Goal: Task Accomplishment & Management: Use online tool/utility

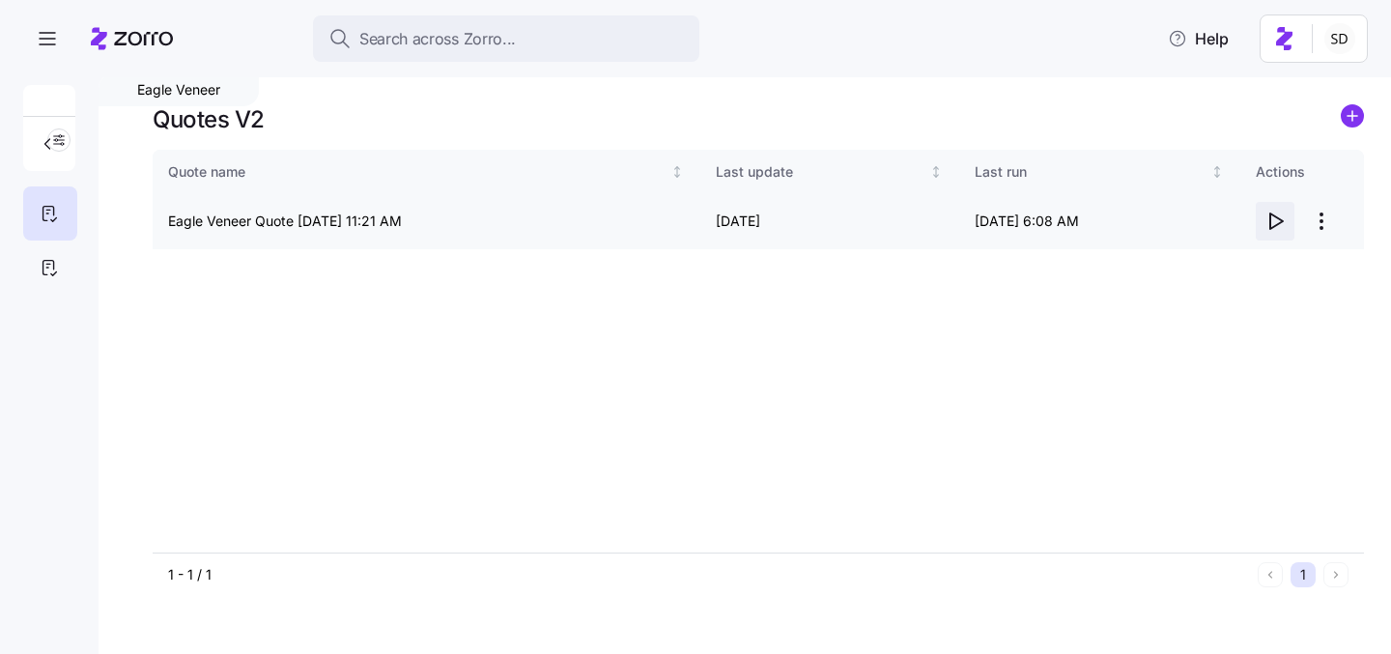
click at [1273, 230] on icon "button" at bounding box center [1275, 221] width 23 height 23
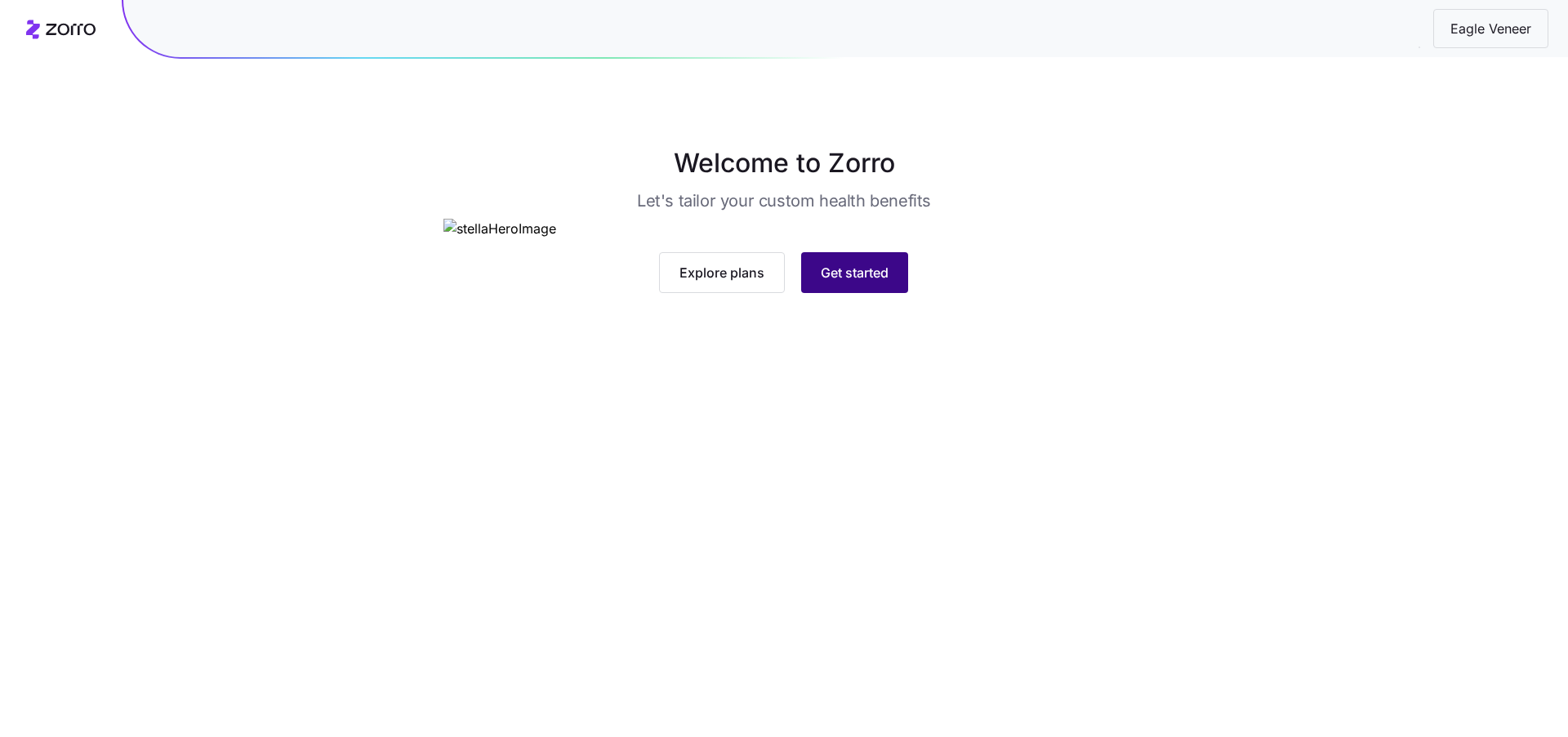
click at [877, 293] on button "Get started" at bounding box center [855, 273] width 107 height 41
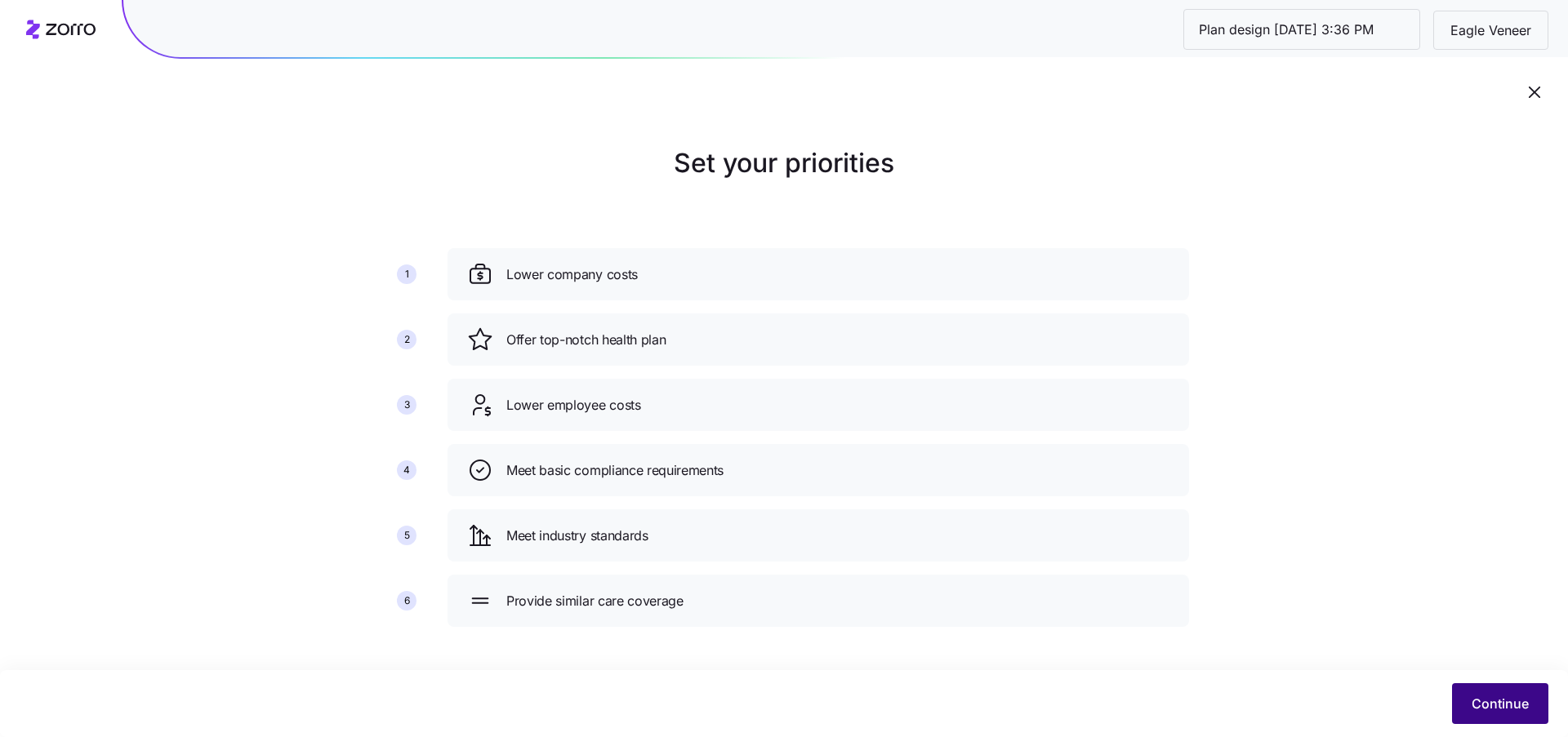
click at [1489, 704] on span "Continue" at bounding box center [1500, 703] width 57 height 19
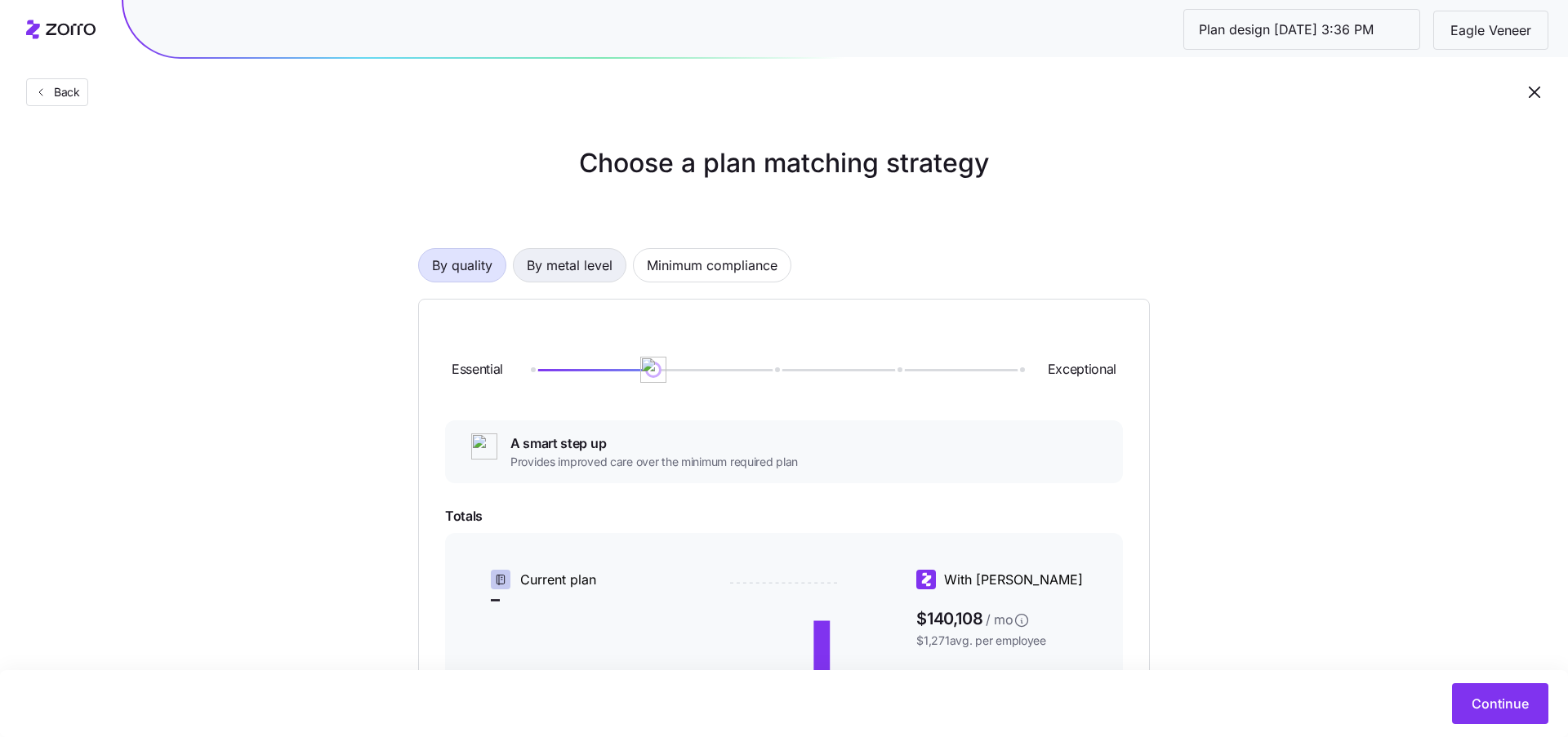
click at [560, 265] on span "By metal level" at bounding box center [569, 265] width 85 height 33
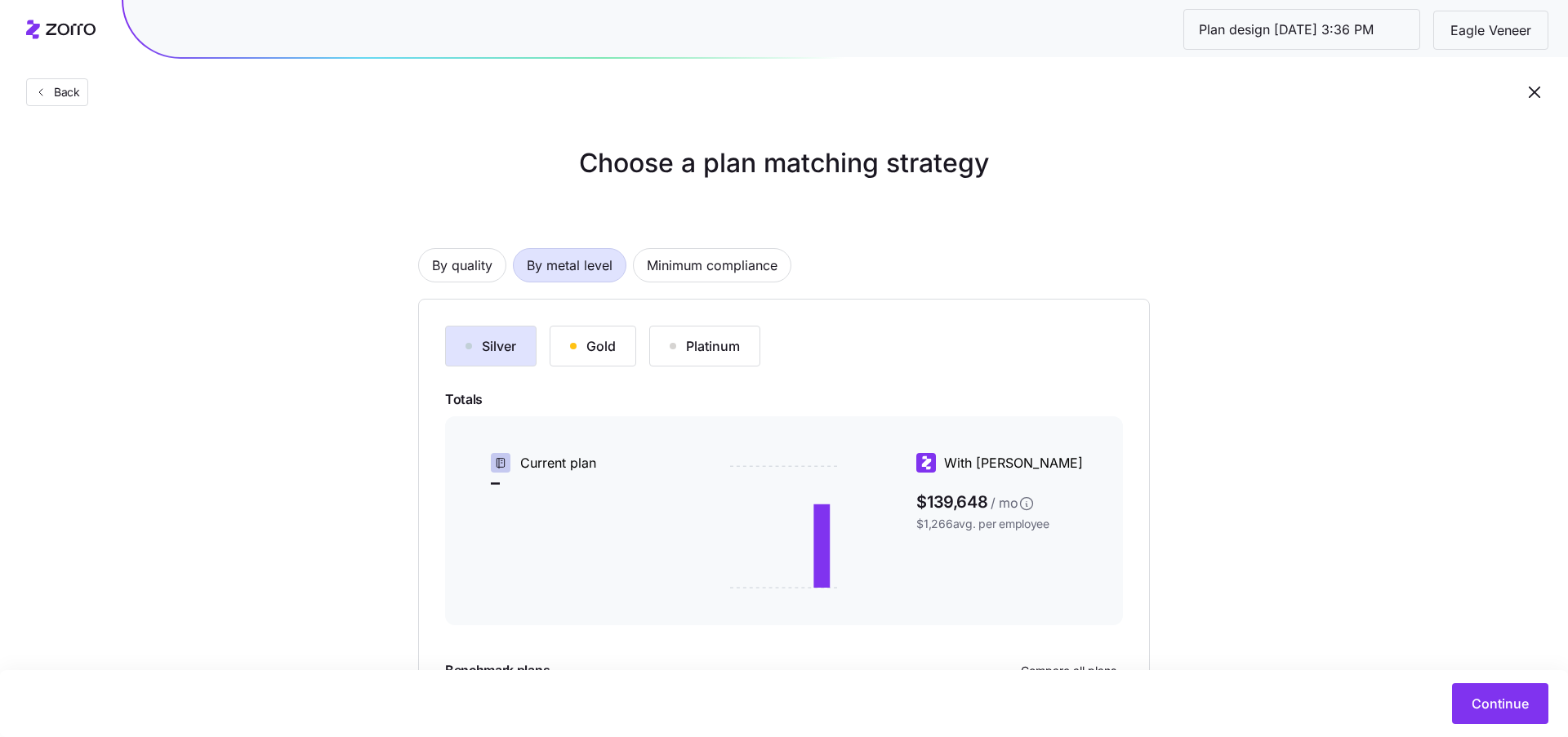
click at [601, 347] on div "Gold" at bounding box center [593, 346] width 46 height 19
click at [681, 341] on div "Platinum" at bounding box center [704, 346] width 70 height 19
click at [566, 330] on button "Gold" at bounding box center [593, 346] width 86 height 41
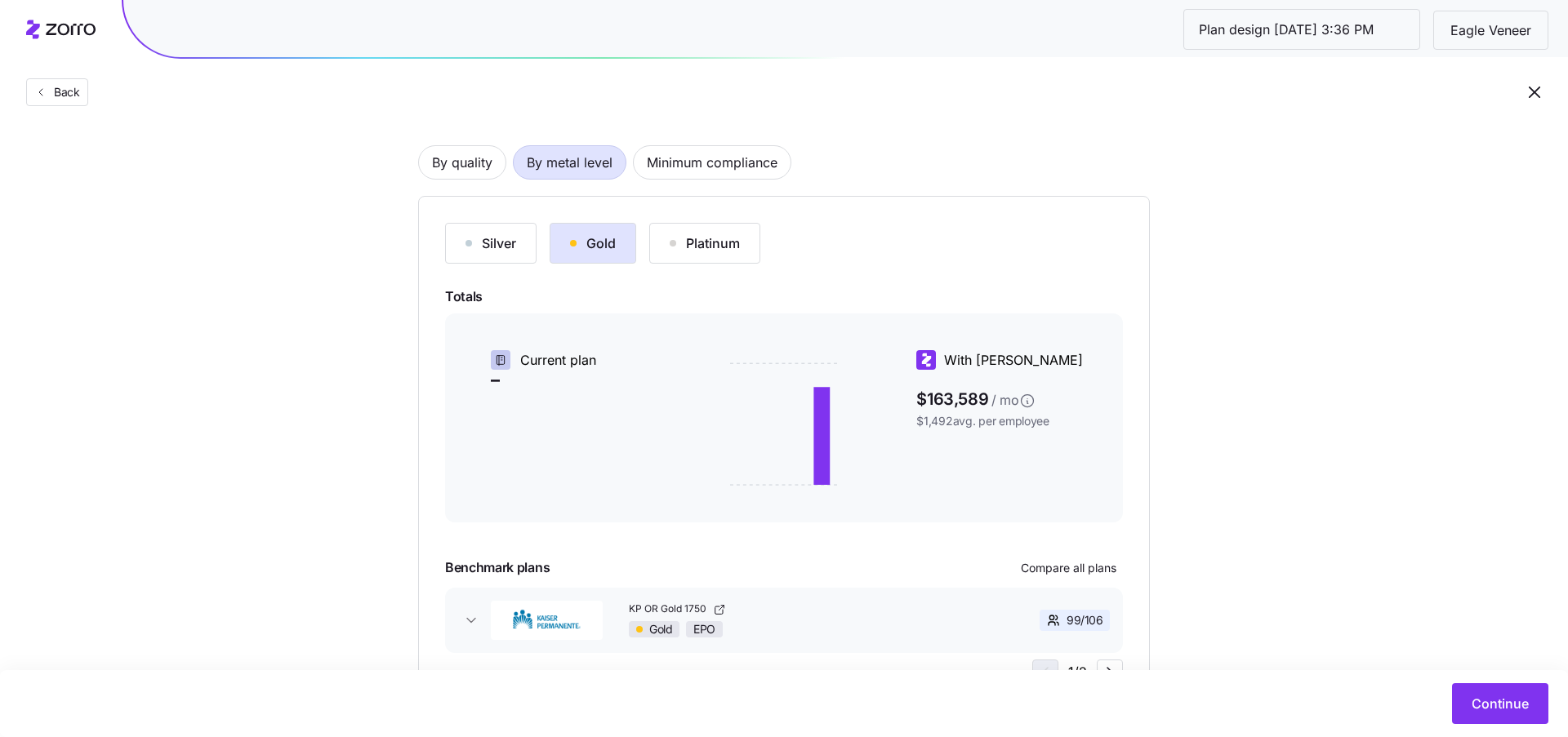
scroll to position [182, 0]
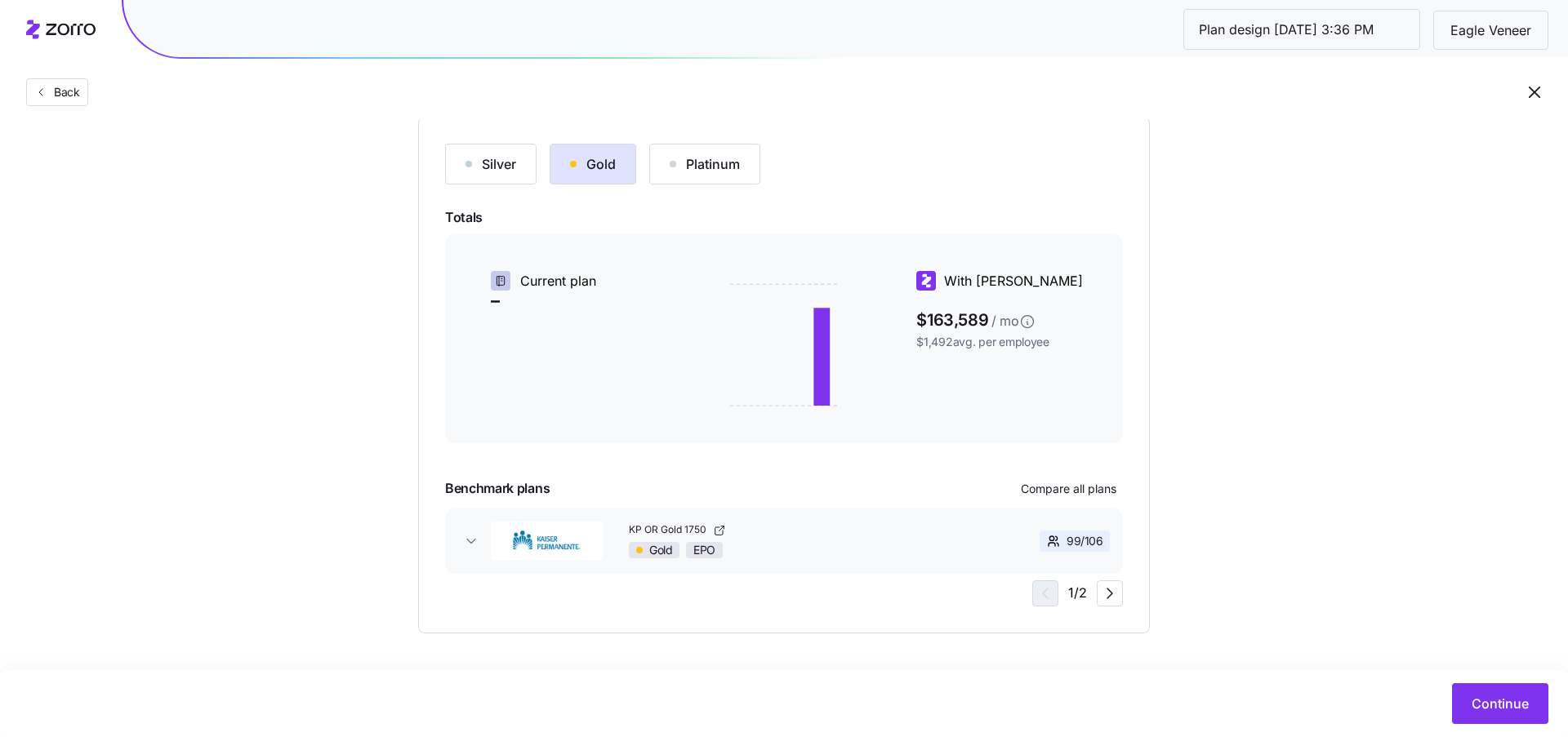
click at [509, 157] on div "Silver" at bounding box center [491, 164] width 51 height 19
click at [472, 539] on icon "button" at bounding box center [471, 541] width 16 height 16
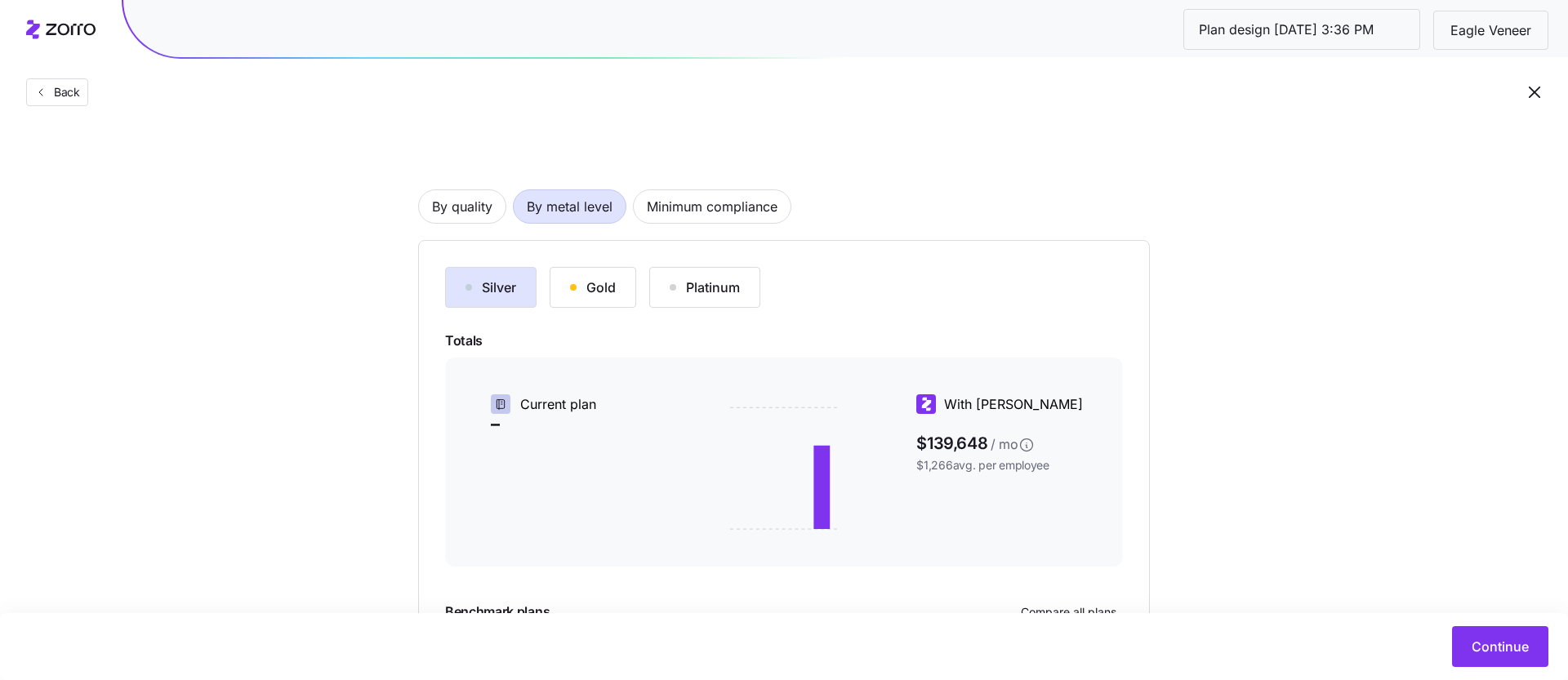
scroll to position [61, 0]
click at [610, 287] on div "Gold" at bounding box center [593, 285] width 46 height 19
click at [705, 280] on div "Platinum" at bounding box center [704, 285] width 70 height 19
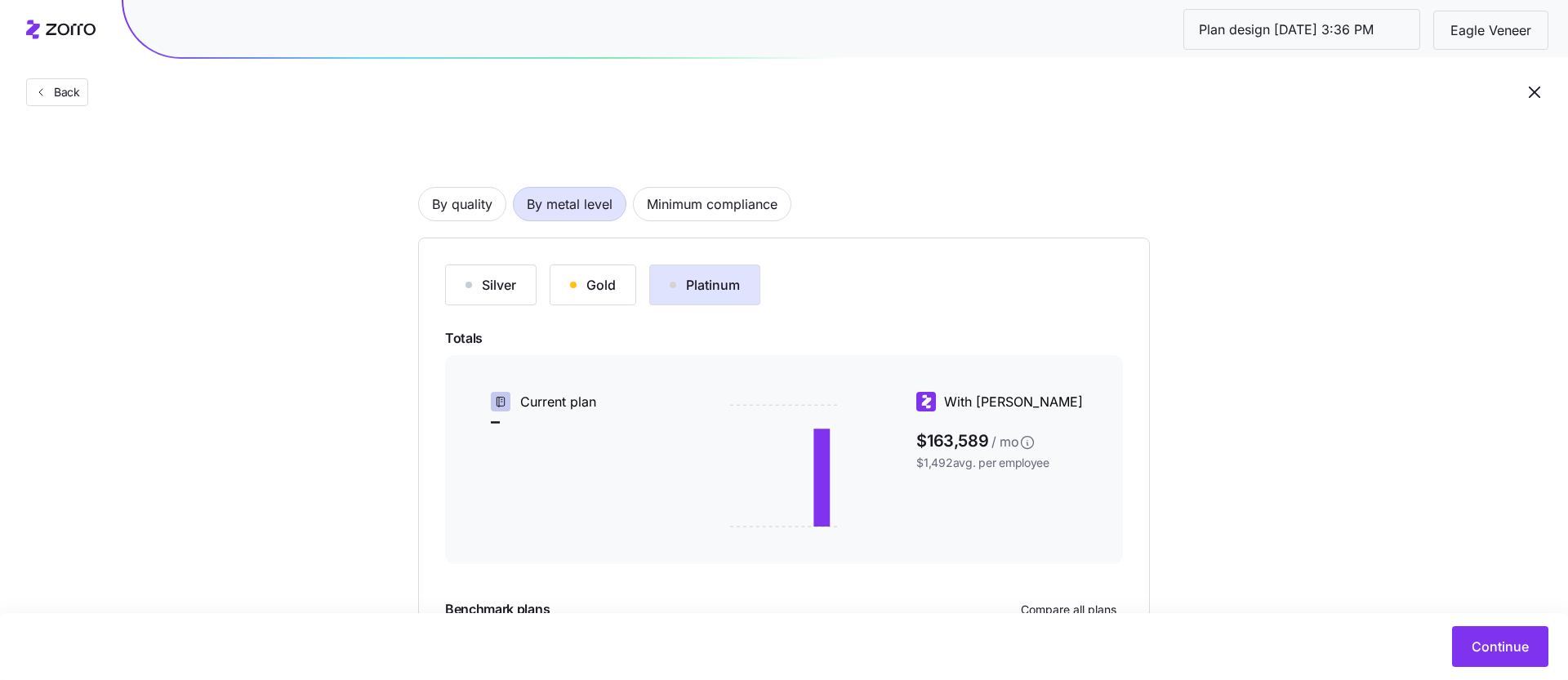
click at [514, 275] on div "Silver" at bounding box center [491, 285] width 51 height 19
click at [478, 209] on span "By quality" at bounding box center [462, 204] width 60 height 33
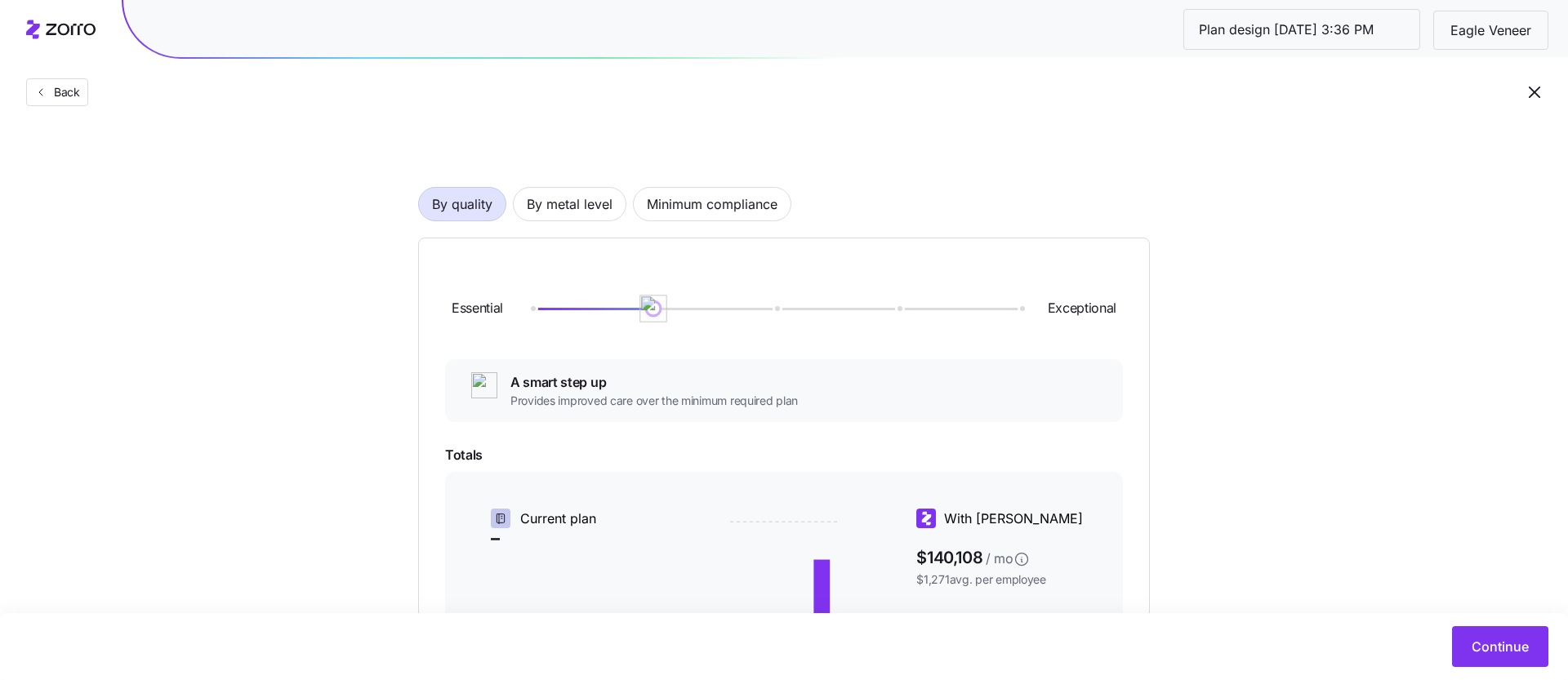
drag, startPoint x: 651, startPoint y: 313, endPoint x: 669, endPoint y: 313, distance: 18.0
click at [669, 313] on div "Essential Exceptional" at bounding box center [784, 308] width 678 height 88
drag, startPoint x: 669, startPoint y: 313, endPoint x: 704, endPoint y: 311, distance: 35.1
click at [704, 311] on div at bounding box center [775, 308] width 489 height 10
drag, startPoint x: 659, startPoint y: 307, endPoint x: 779, endPoint y: 305, distance: 120.0
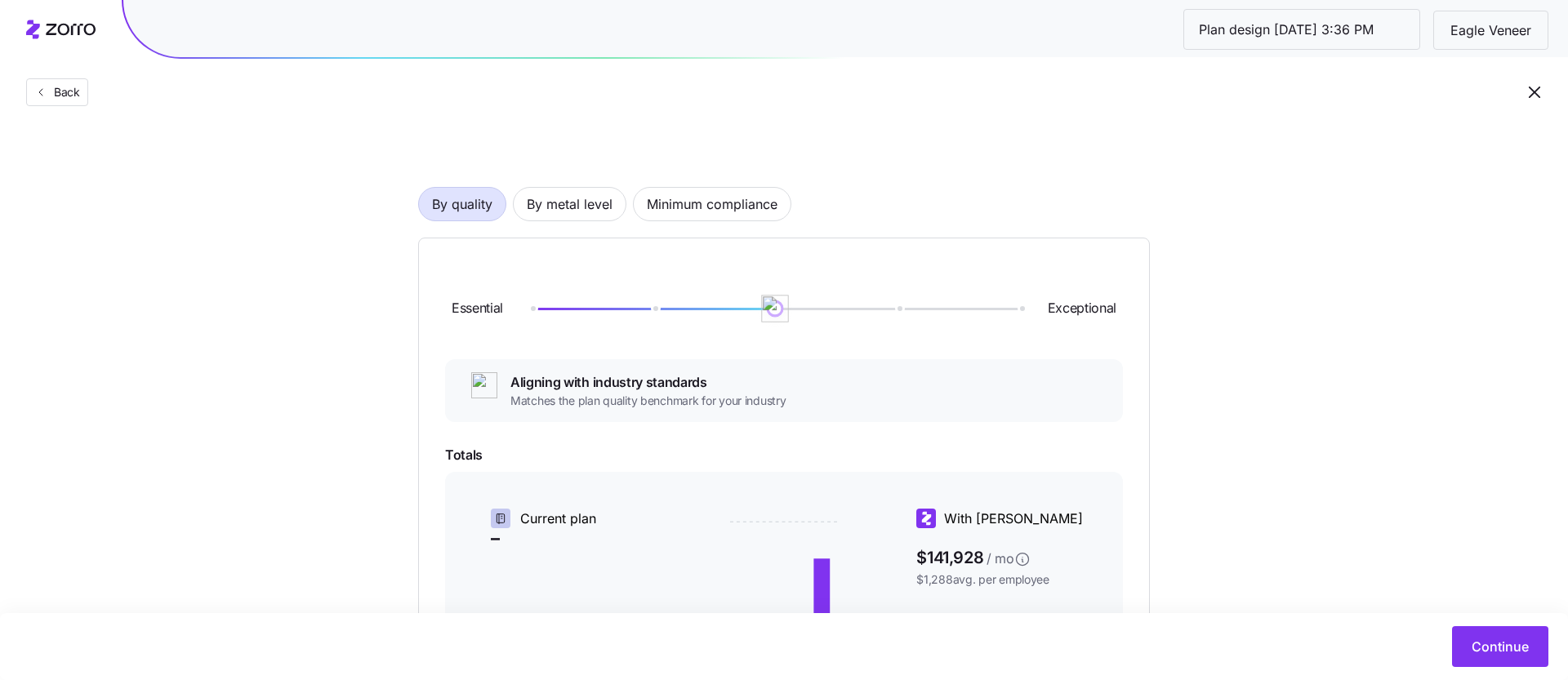
click at [779, 307] on img at bounding box center [775, 308] width 28 height 28
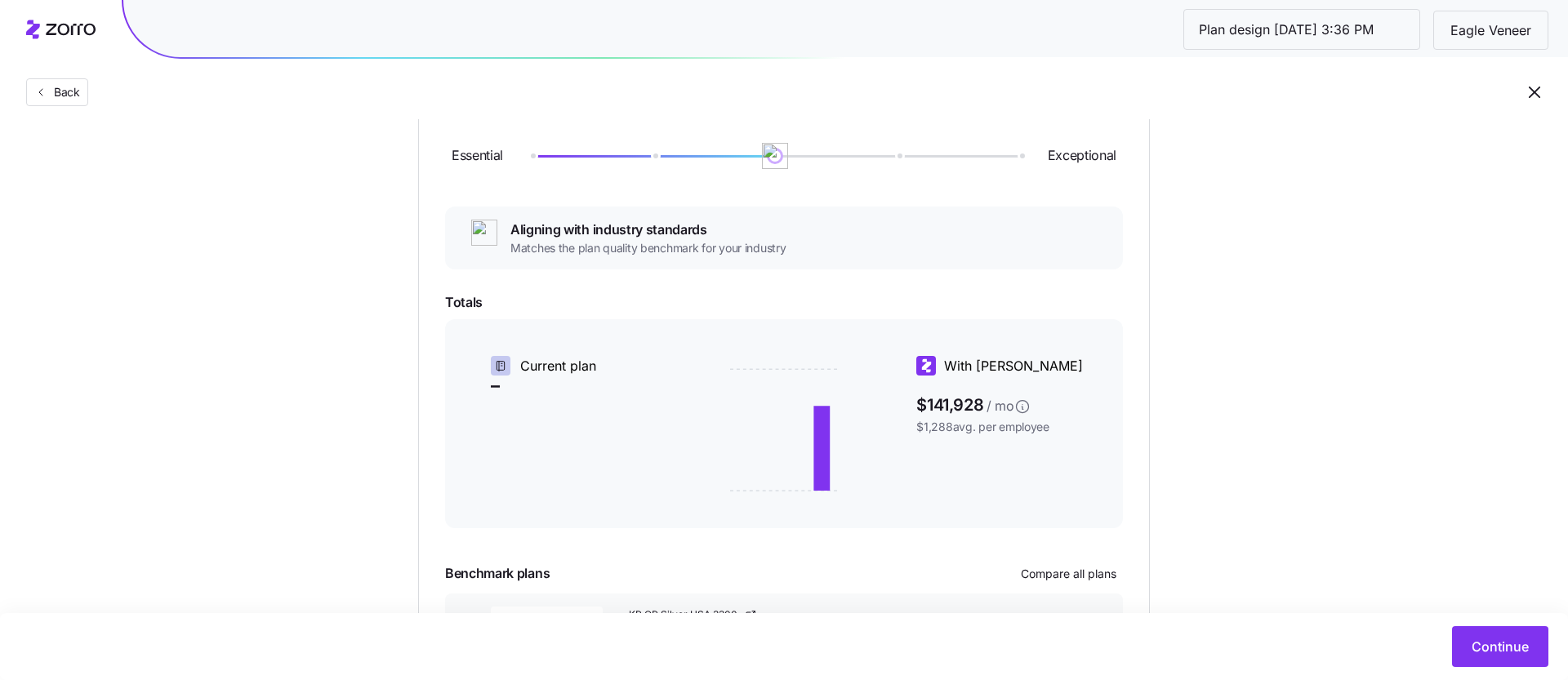
scroll to position [81, 0]
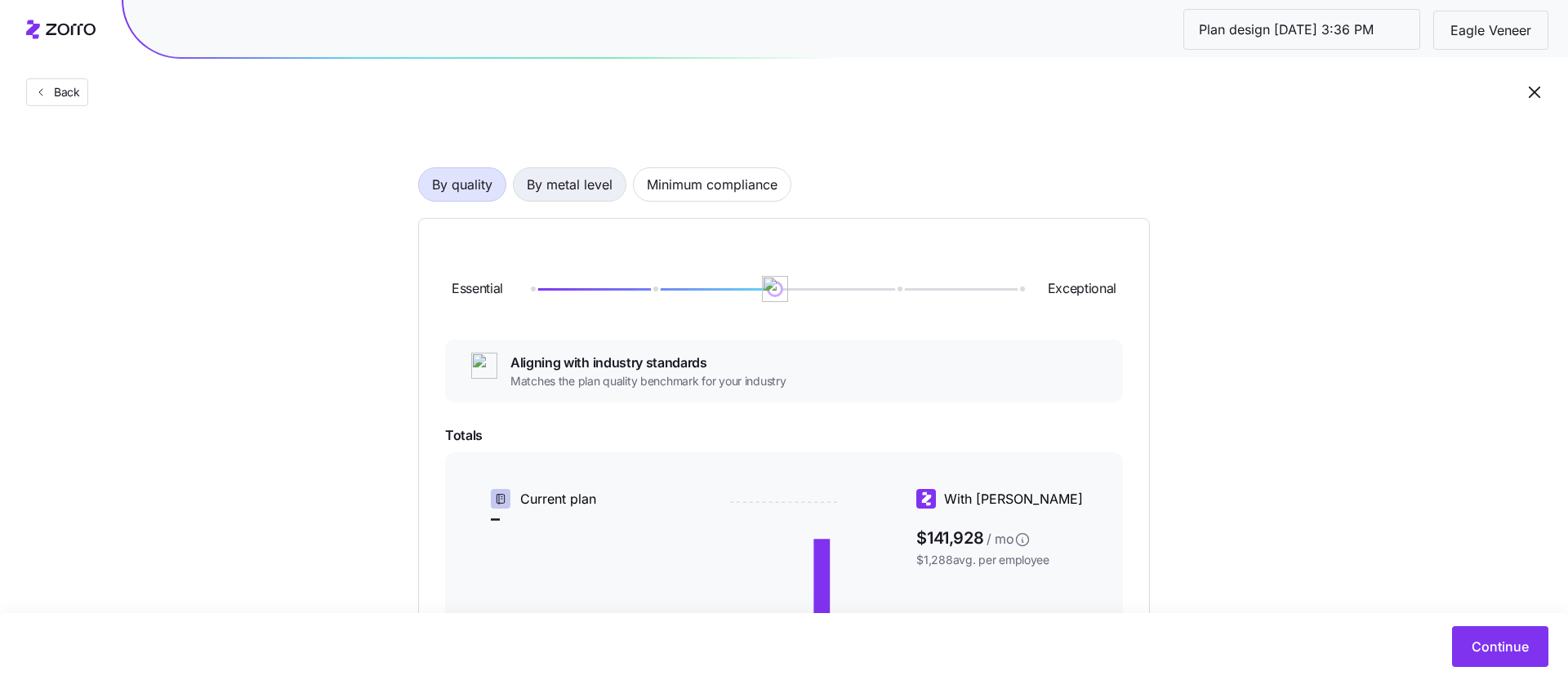
click at [582, 186] on span "By metal level" at bounding box center [569, 184] width 85 height 33
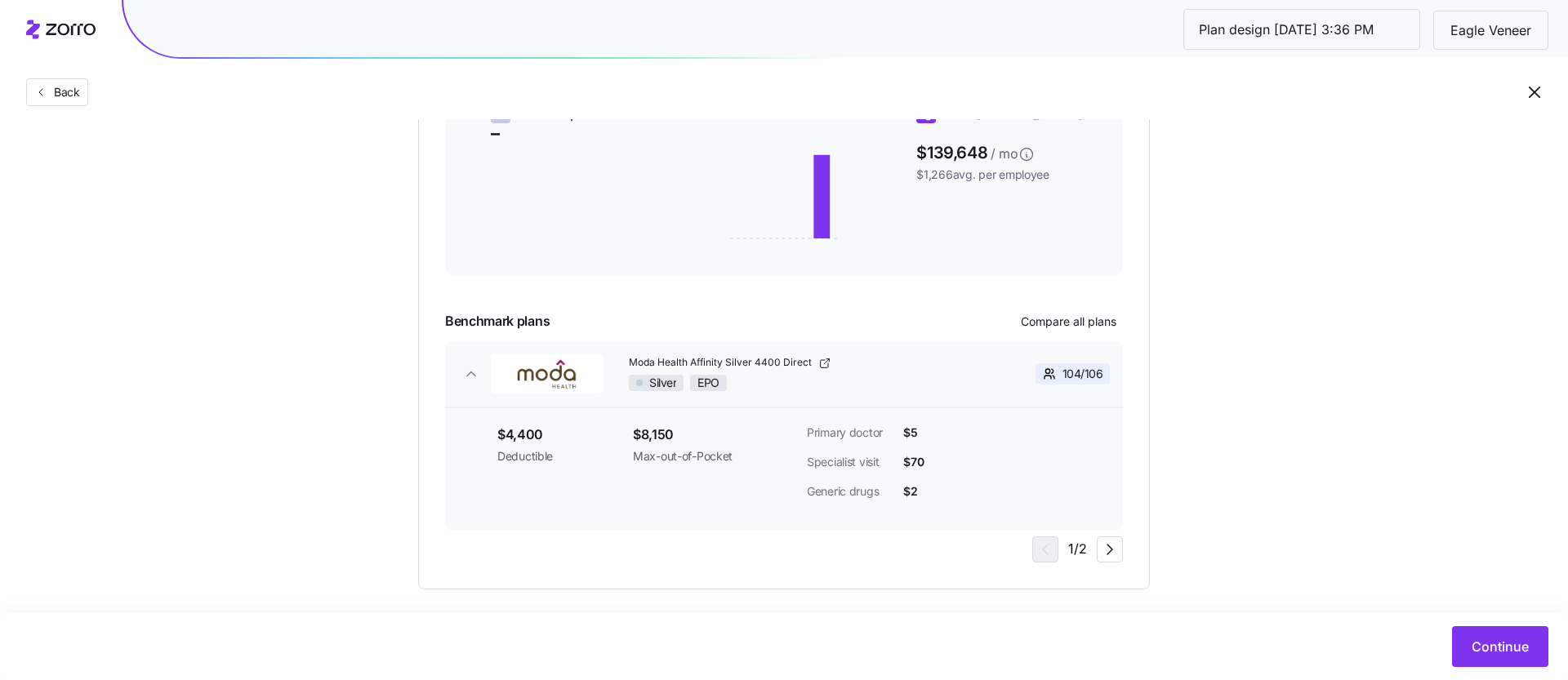
scroll to position [358, 0]
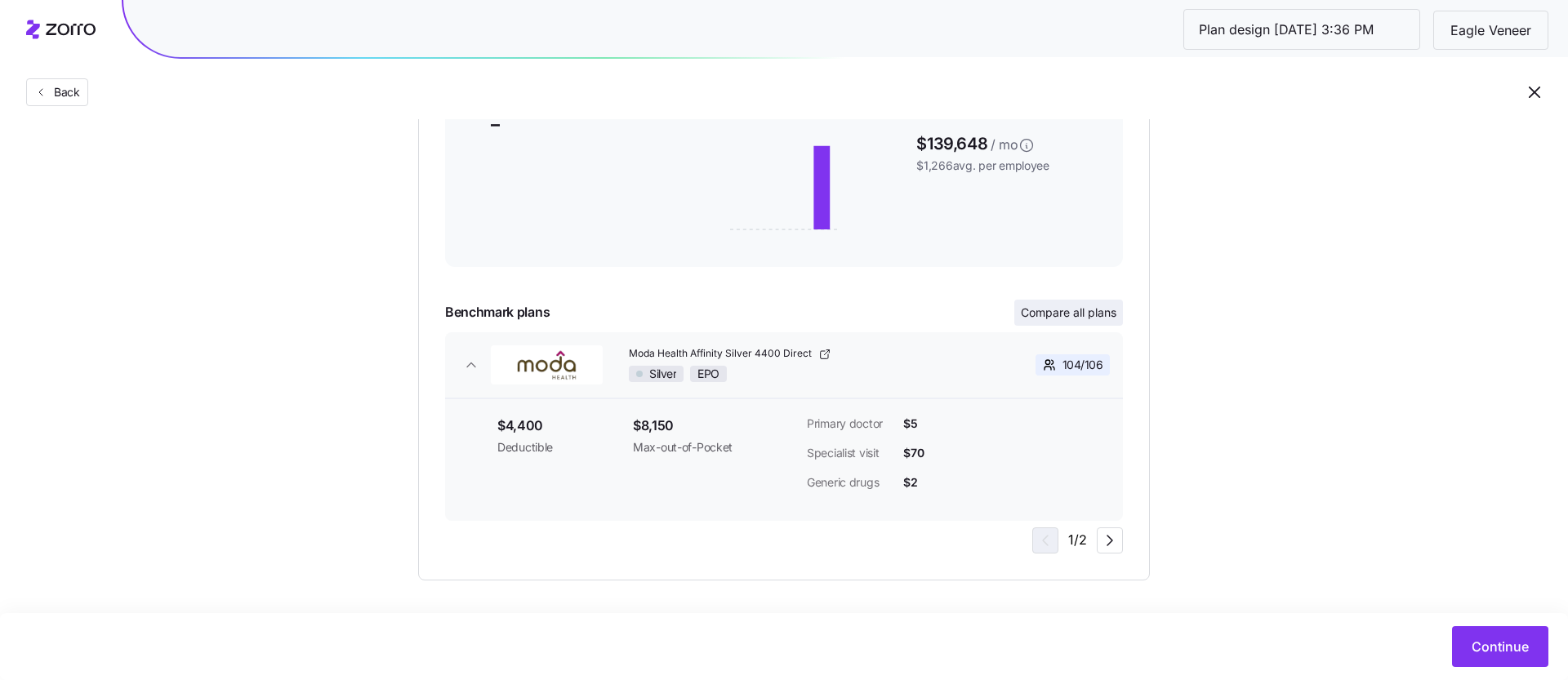
click at [1055, 313] on span "Compare all plans" at bounding box center [1068, 312] width 96 height 16
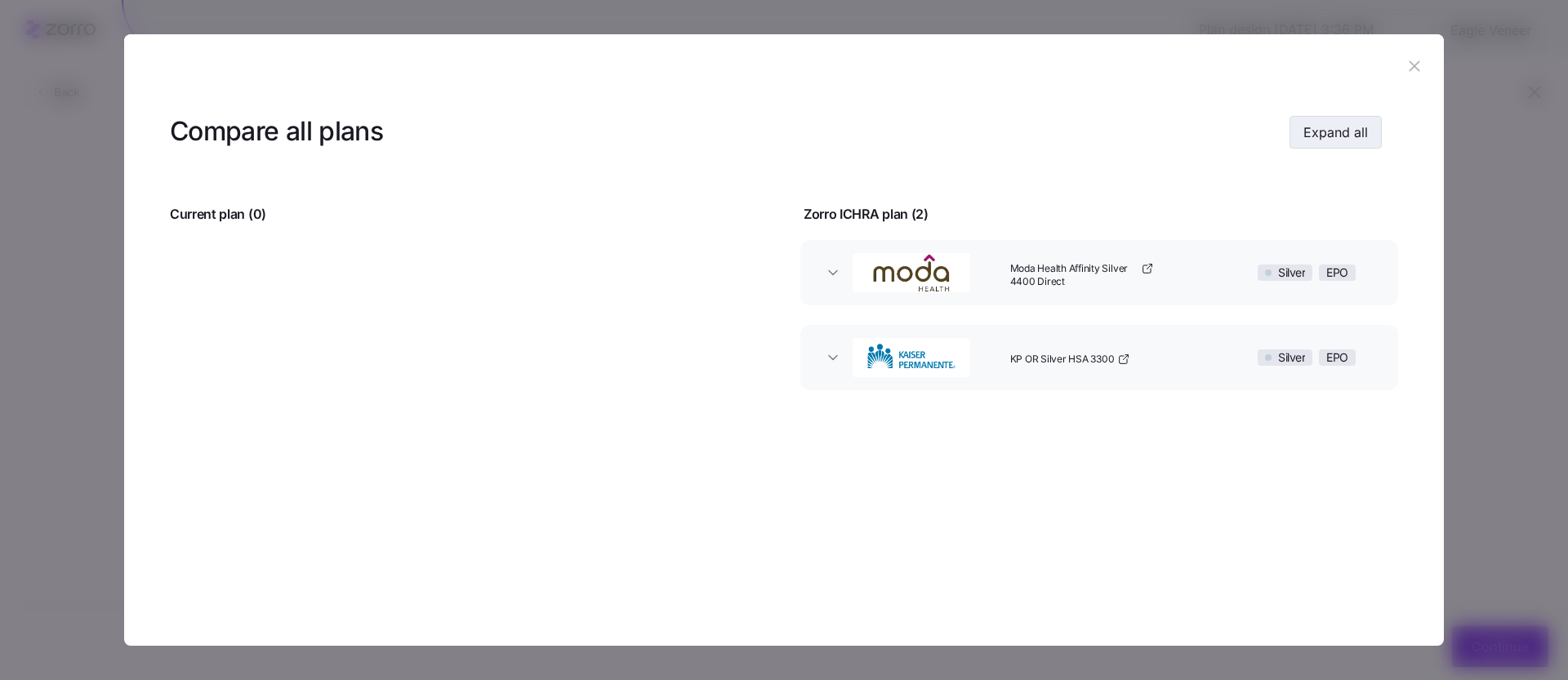
click at [1326, 127] on span "Expand all" at bounding box center [1336, 132] width 64 height 19
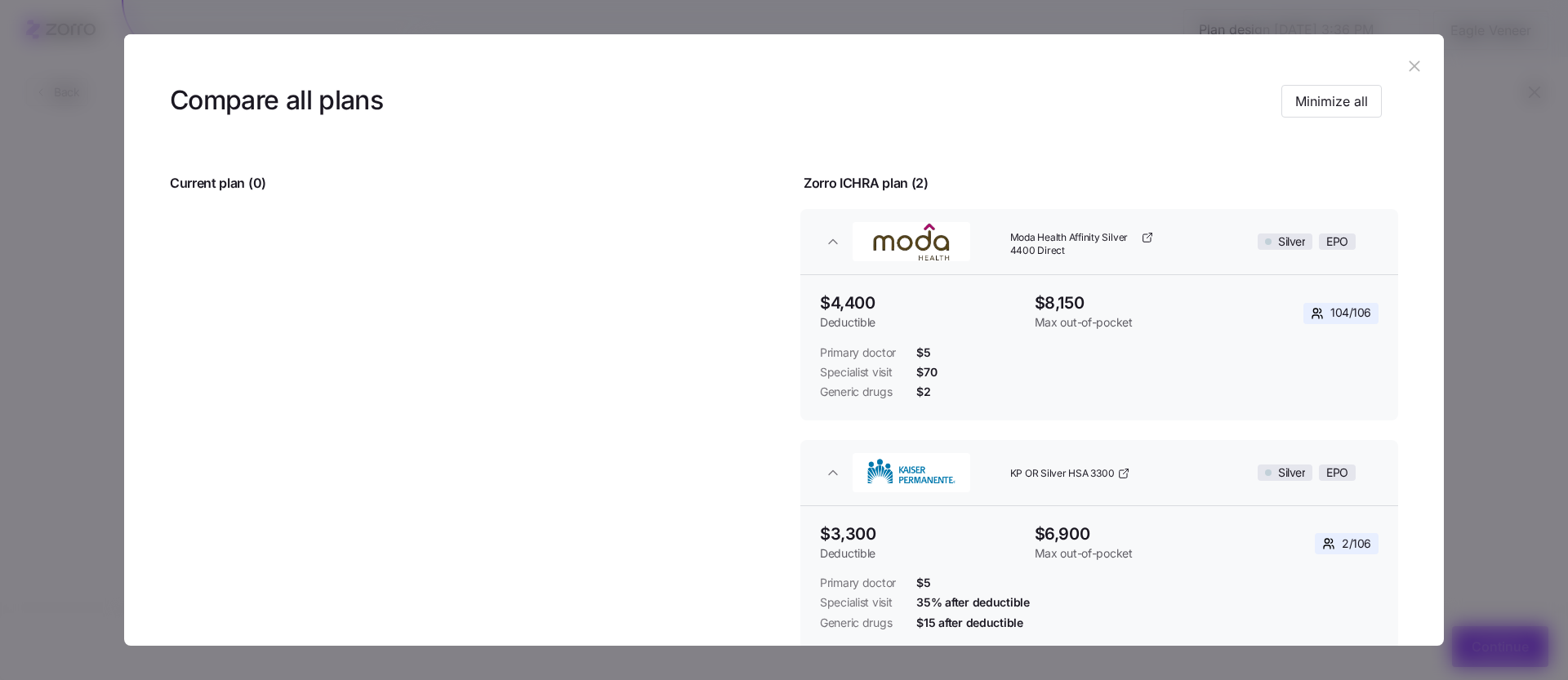
scroll to position [27, 0]
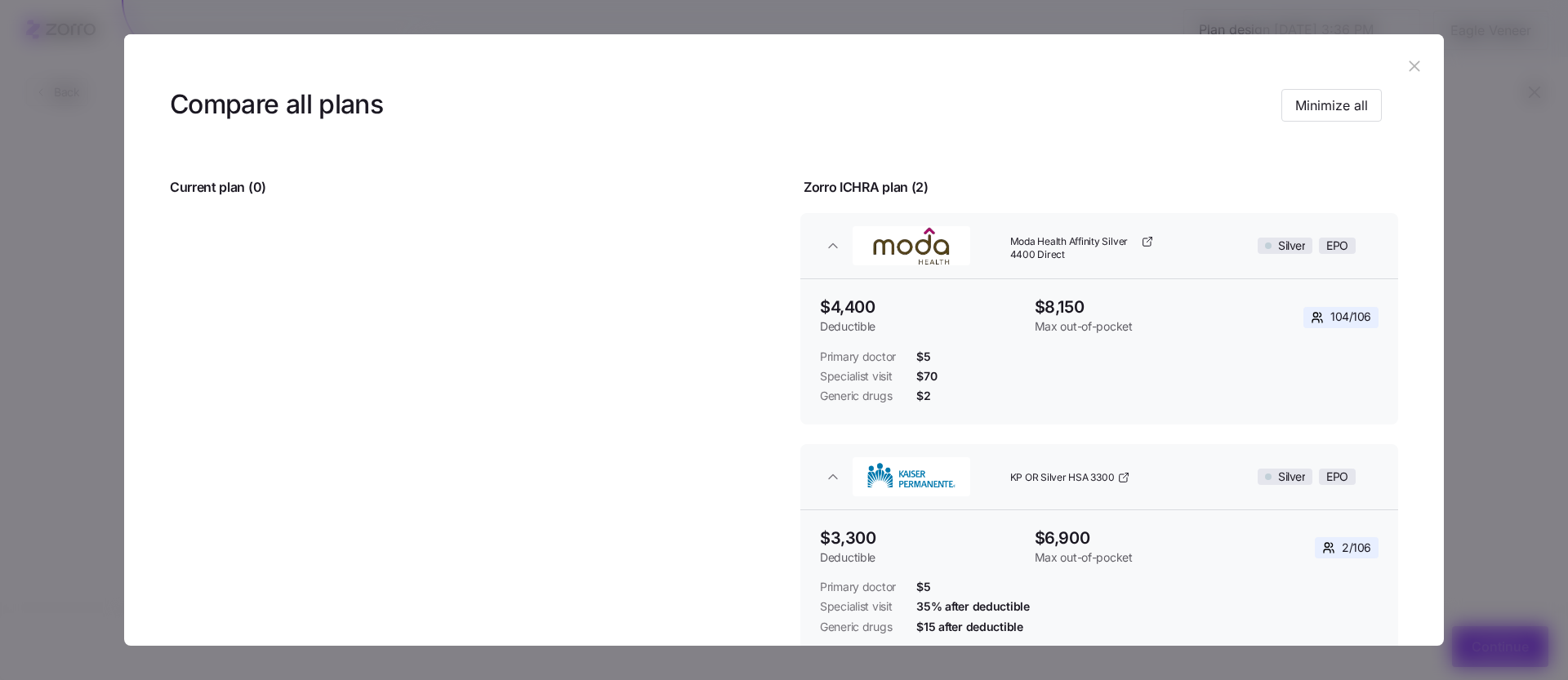
click at [1412, 68] on icon "button" at bounding box center [1414, 66] width 18 height 18
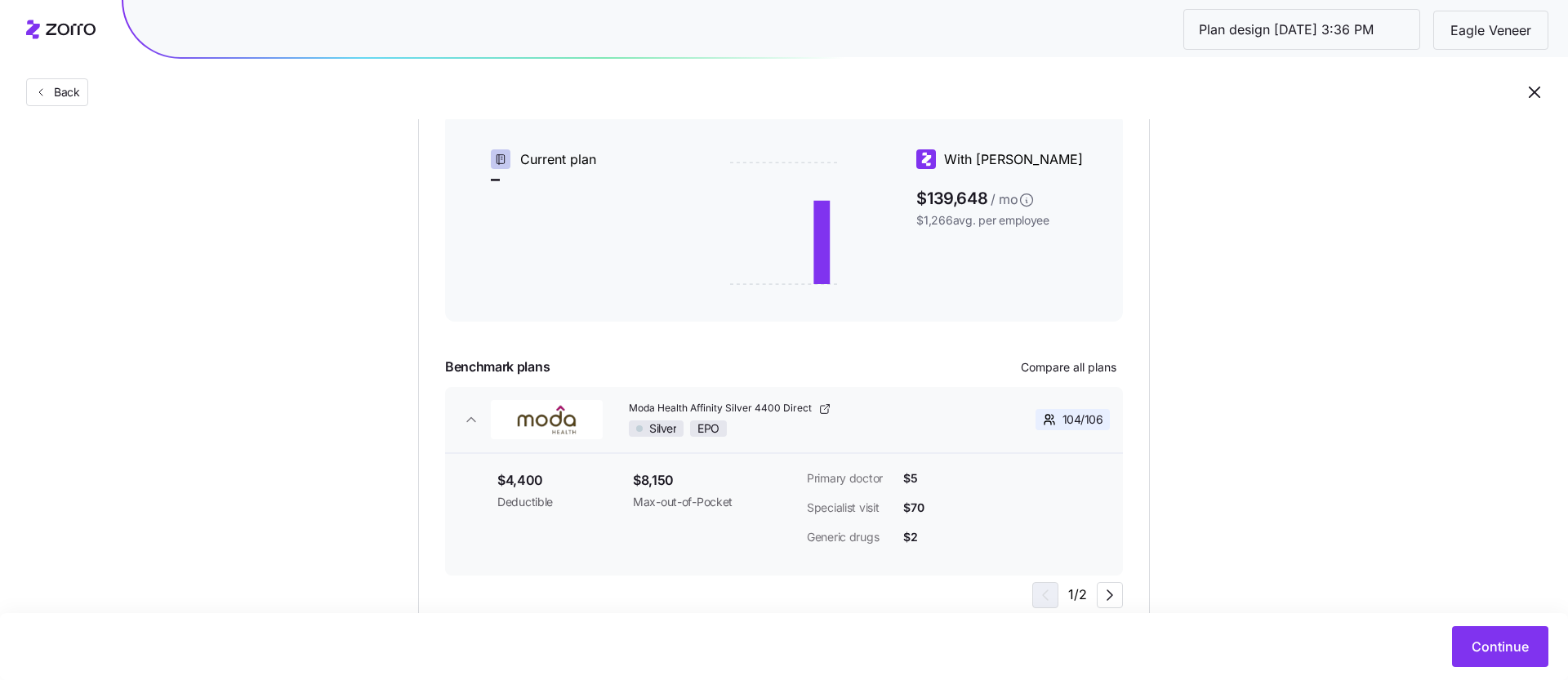
scroll to position [362, 0]
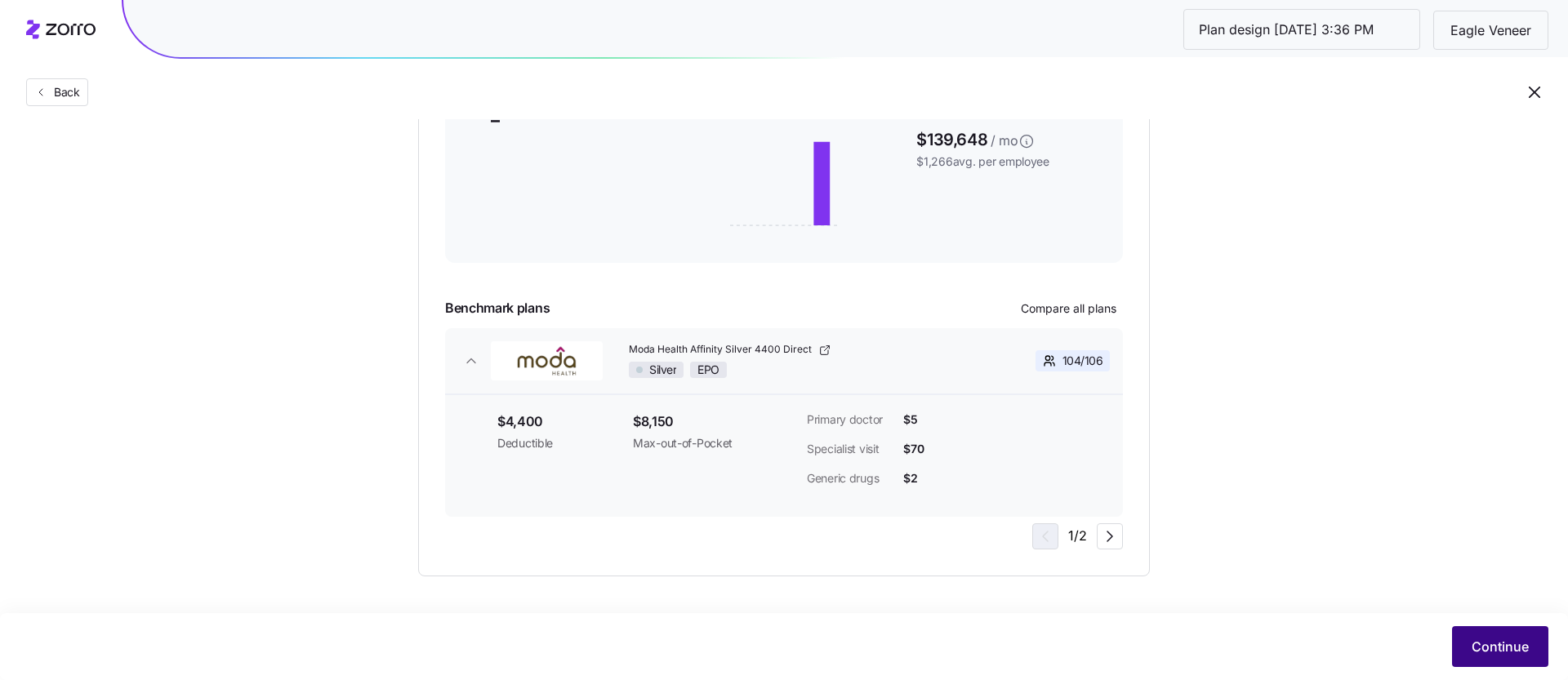
click at [1494, 652] on span "Continue" at bounding box center [1500, 646] width 57 height 19
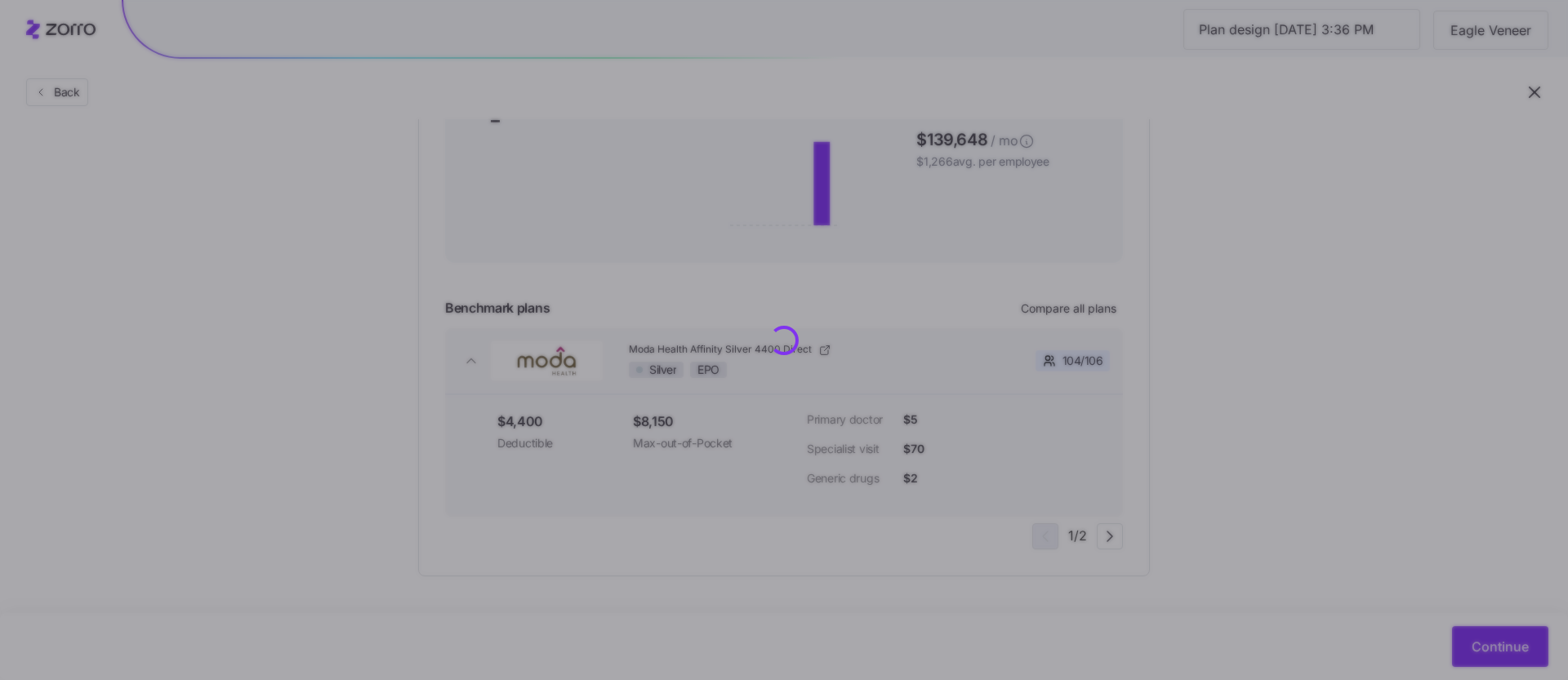
scroll to position [0, 0]
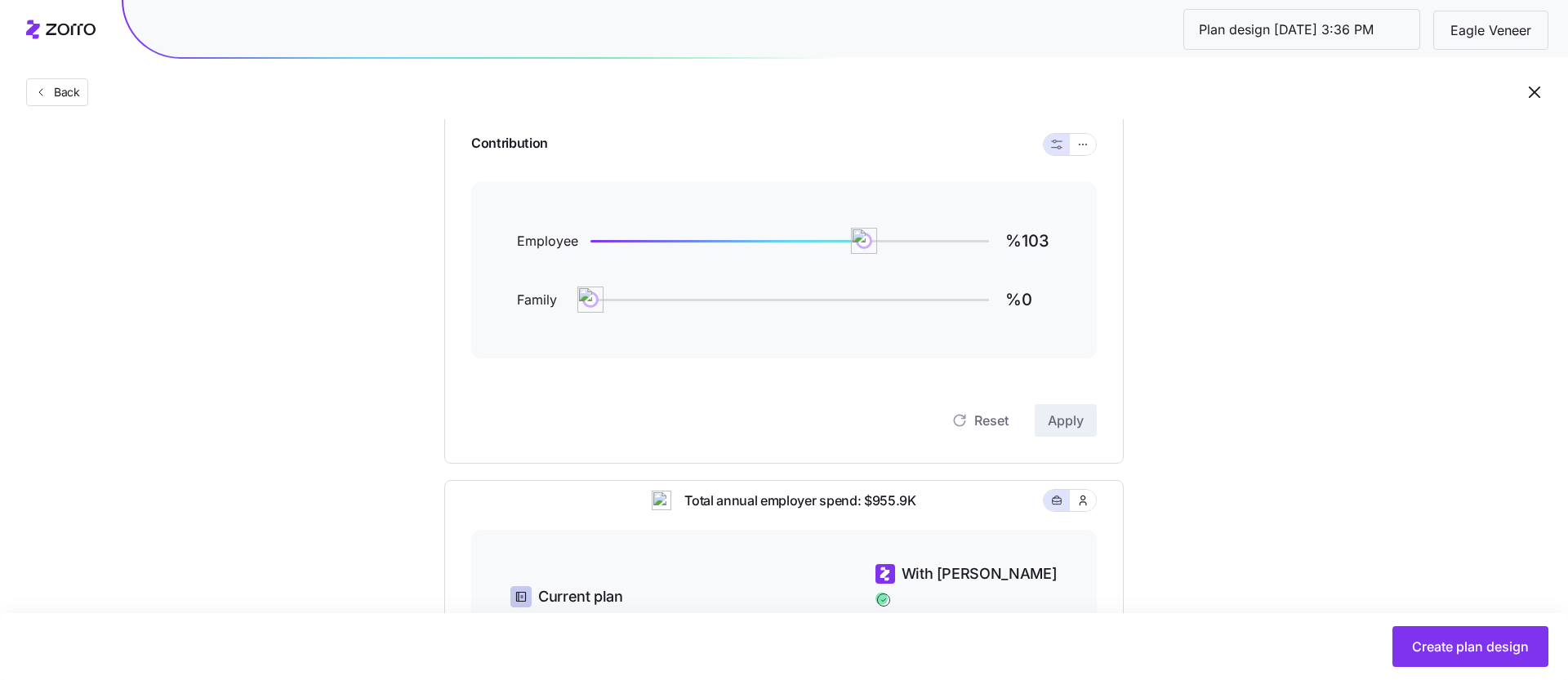
scroll to position [181, 0]
type input "%76"
drag, startPoint x: 863, startPoint y: 242, endPoint x: 792, endPoint y: 249, distance: 71.3
click at [792, 250] on img at bounding box center [790, 240] width 28 height 28
click at [1065, 414] on span "Apply" at bounding box center [1066, 419] width 36 height 19
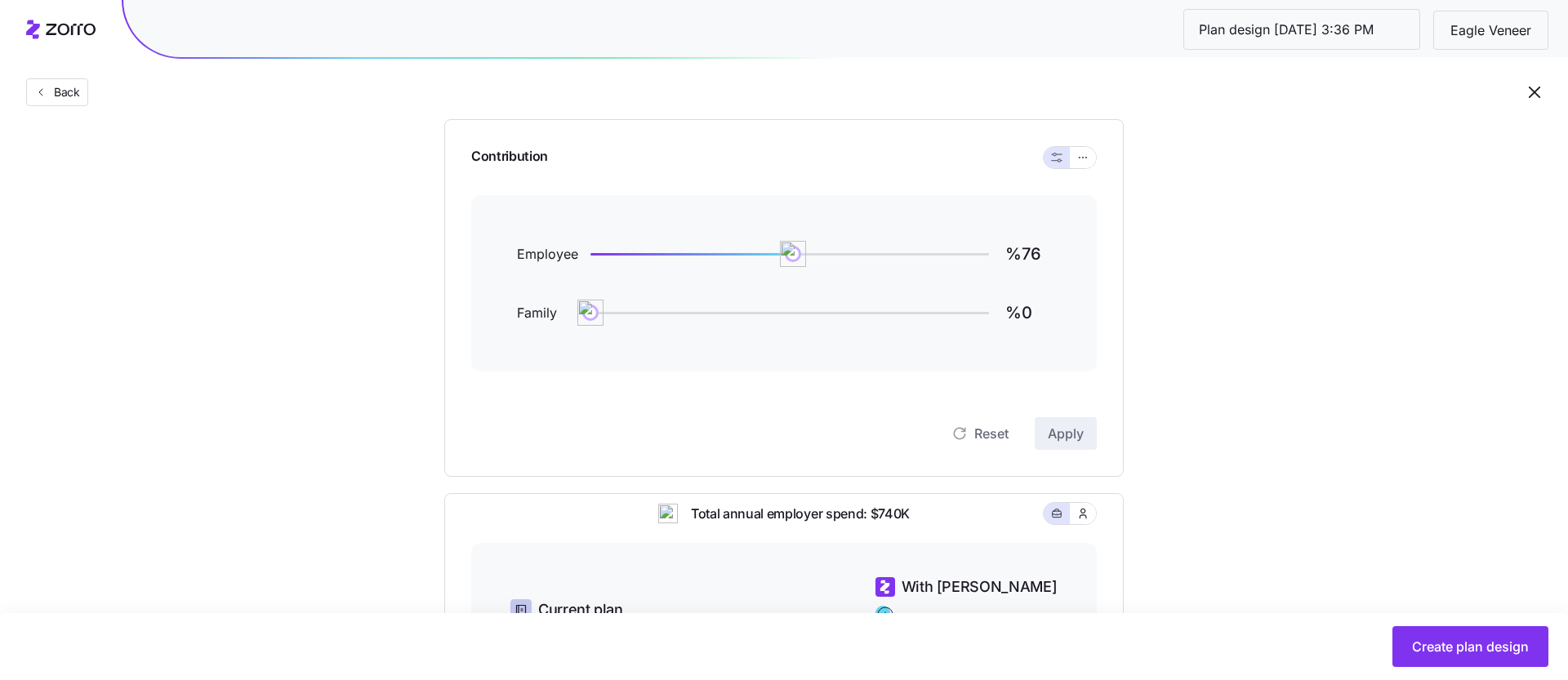
scroll to position [163, 0]
type input "%100"
drag, startPoint x: 798, startPoint y: 255, endPoint x: 856, endPoint y: 264, distance: 58.7
click at [856, 264] on img at bounding box center [856, 257] width 28 height 28
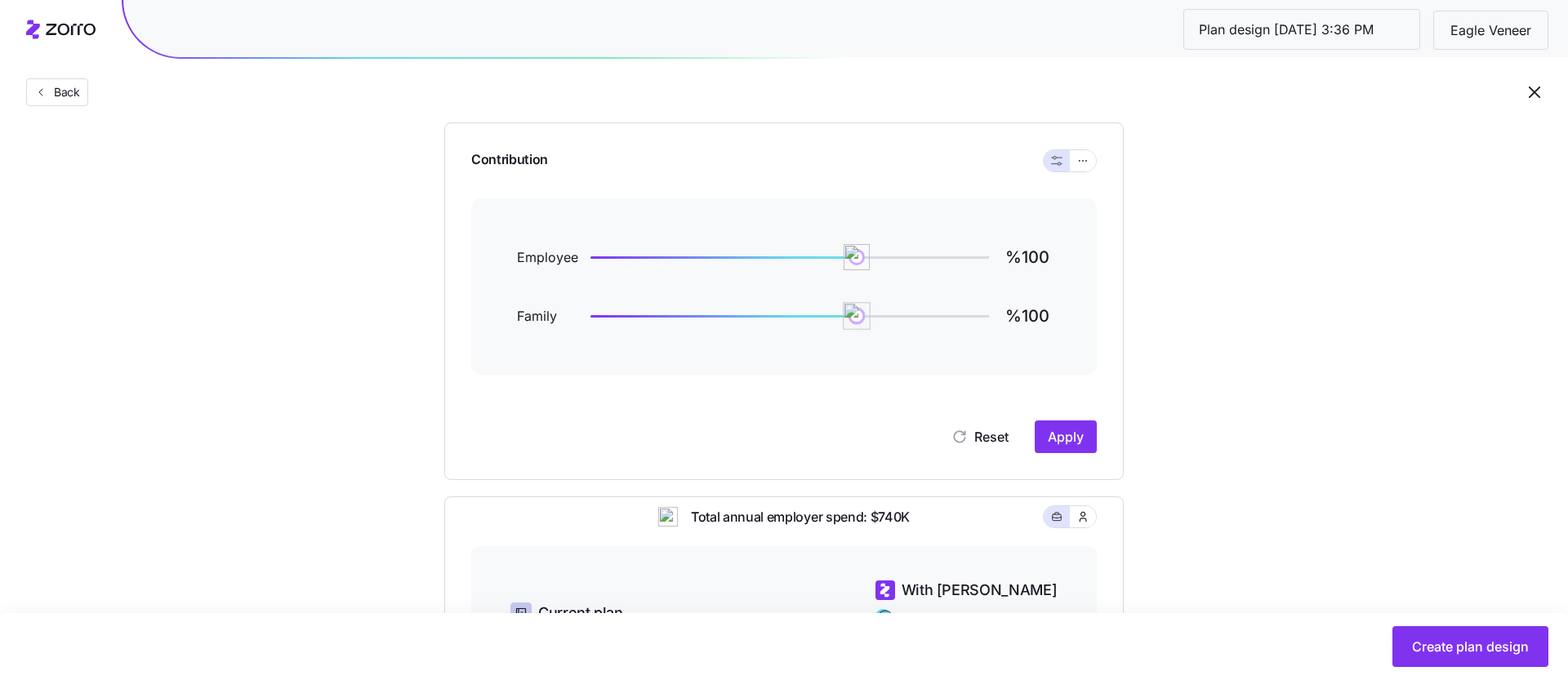
type input "%101"
drag, startPoint x: 598, startPoint y: 323, endPoint x: 858, endPoint y: 325, distance: 260.0
click at [858, 325] on img at bounding box center [859, 315] width 28 height 28
click at [1064, 435] on span "Apply" at bounding box center [1066, 436] width 36 height 19
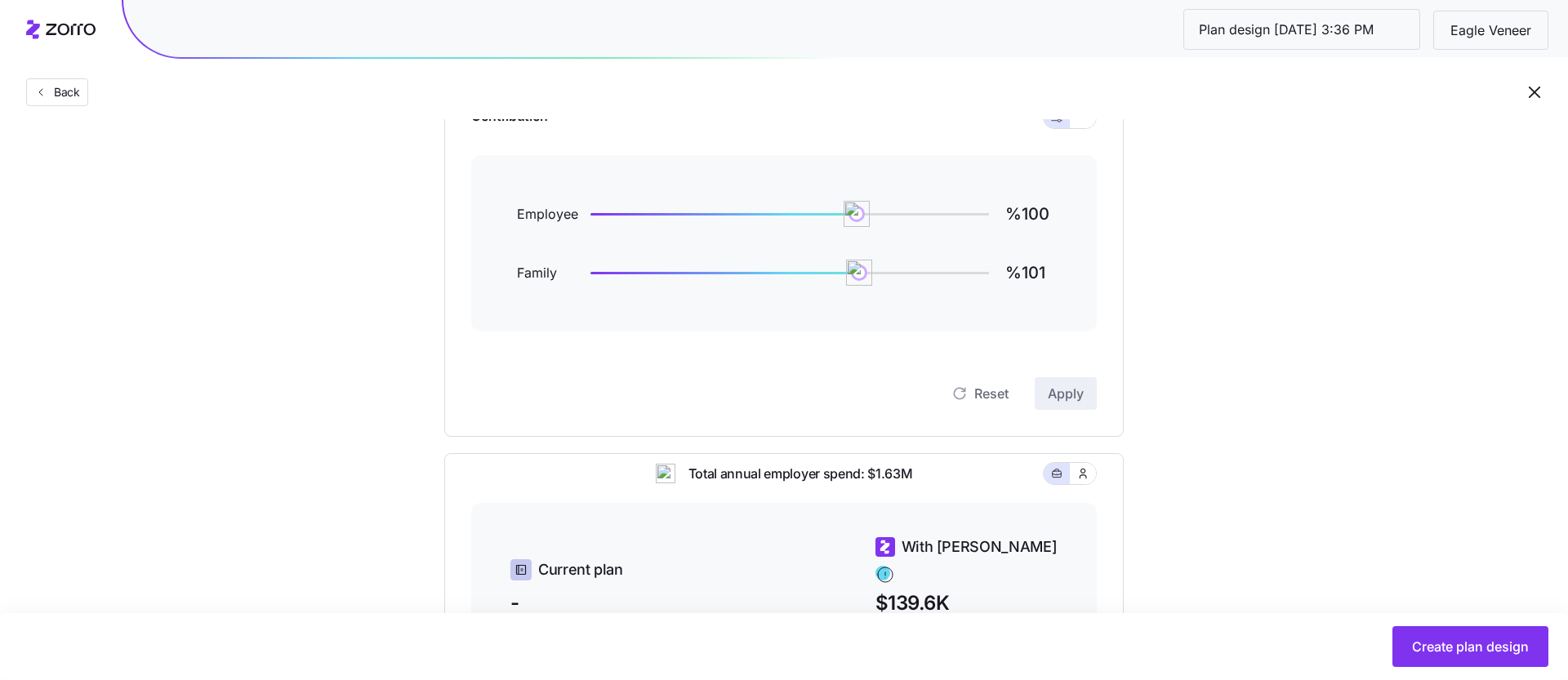
scroll to position [188, 0]
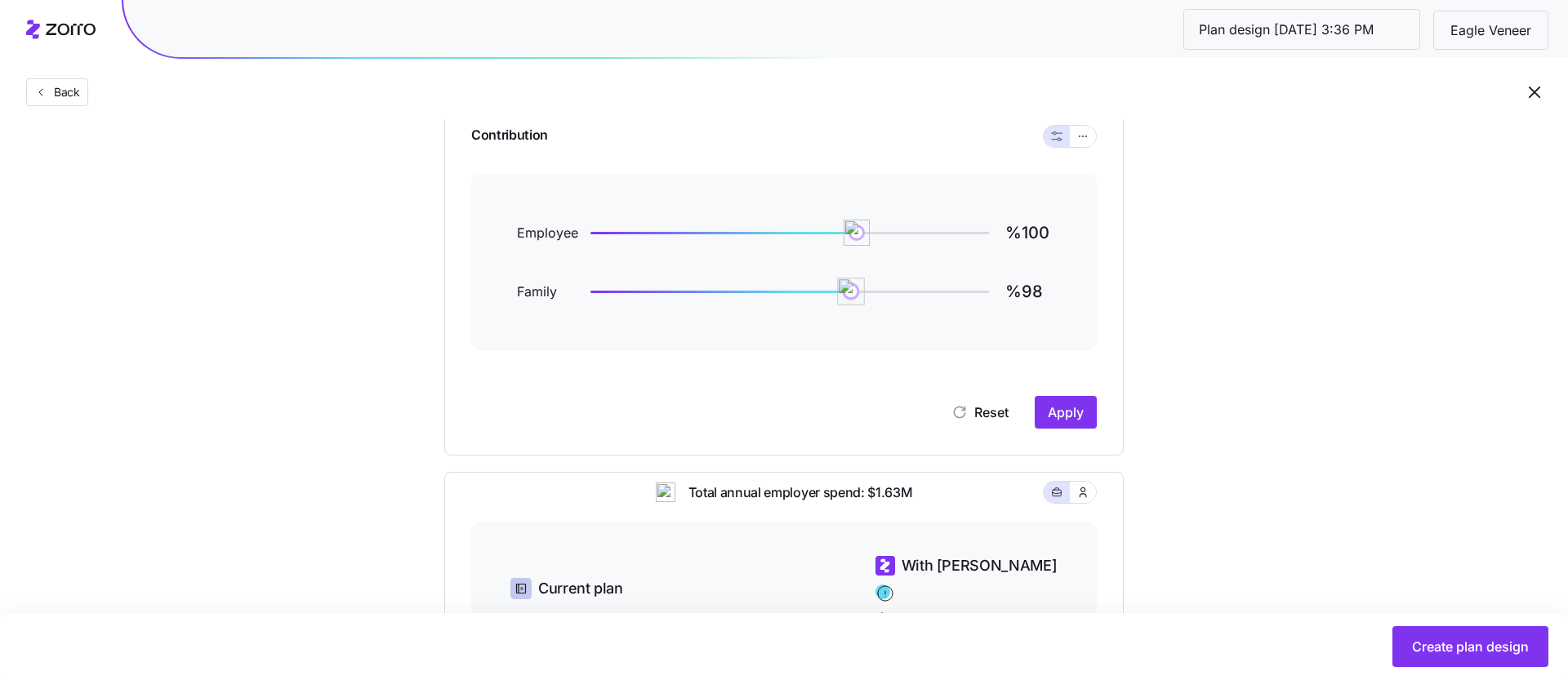
type input "%99"
click at [855, 291] on img at bounding box center [854, 291] width 28 height 28
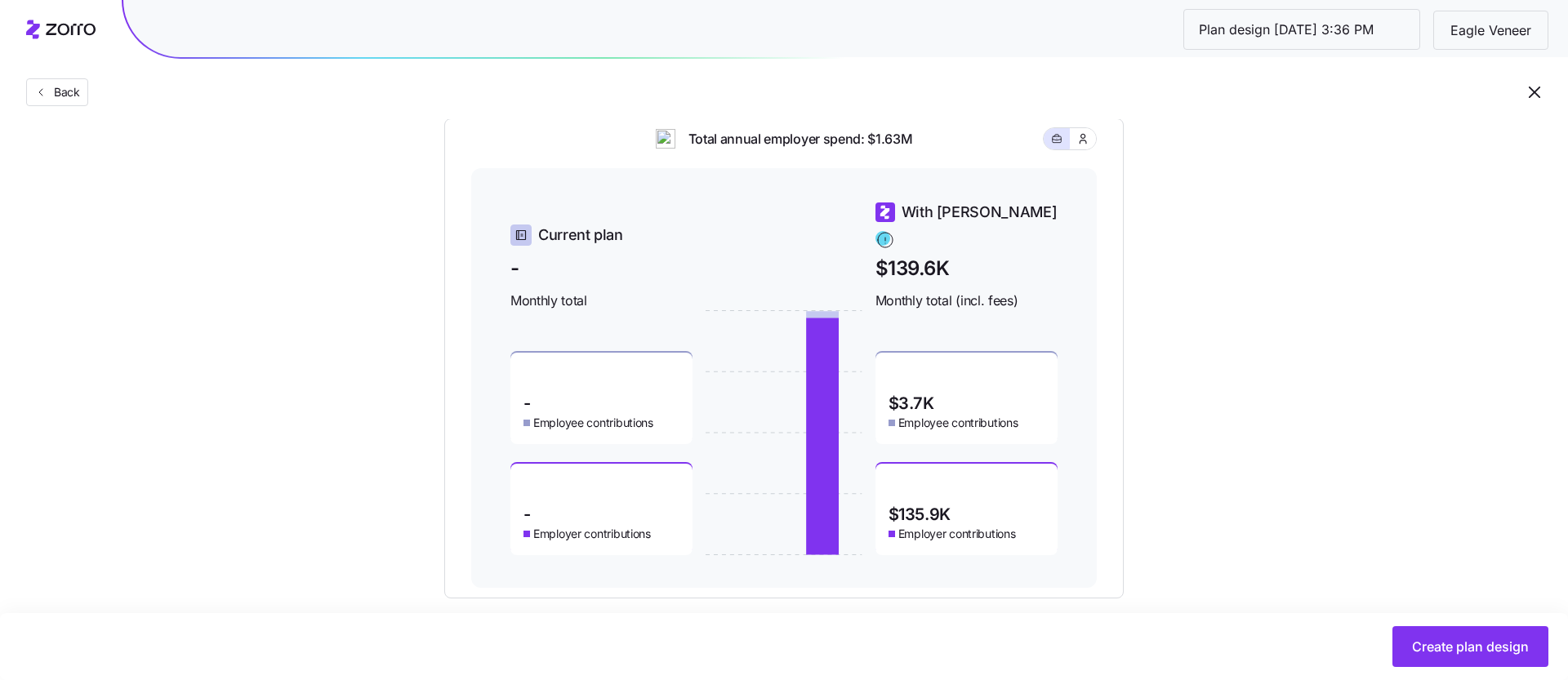
scroll to position [563, 0]
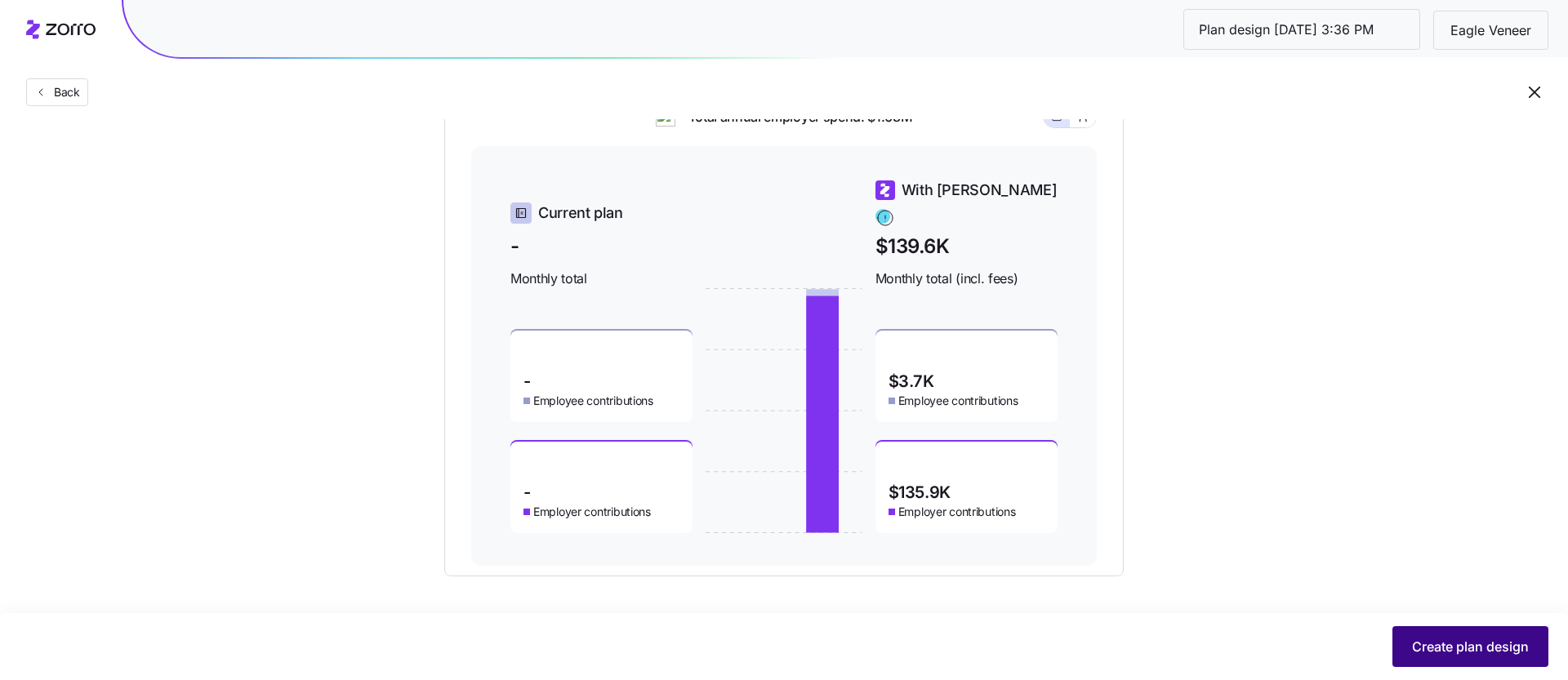
click at [1425, 646] on span "Create plan design" at bounding box center [1470, 646] width 117 height 19
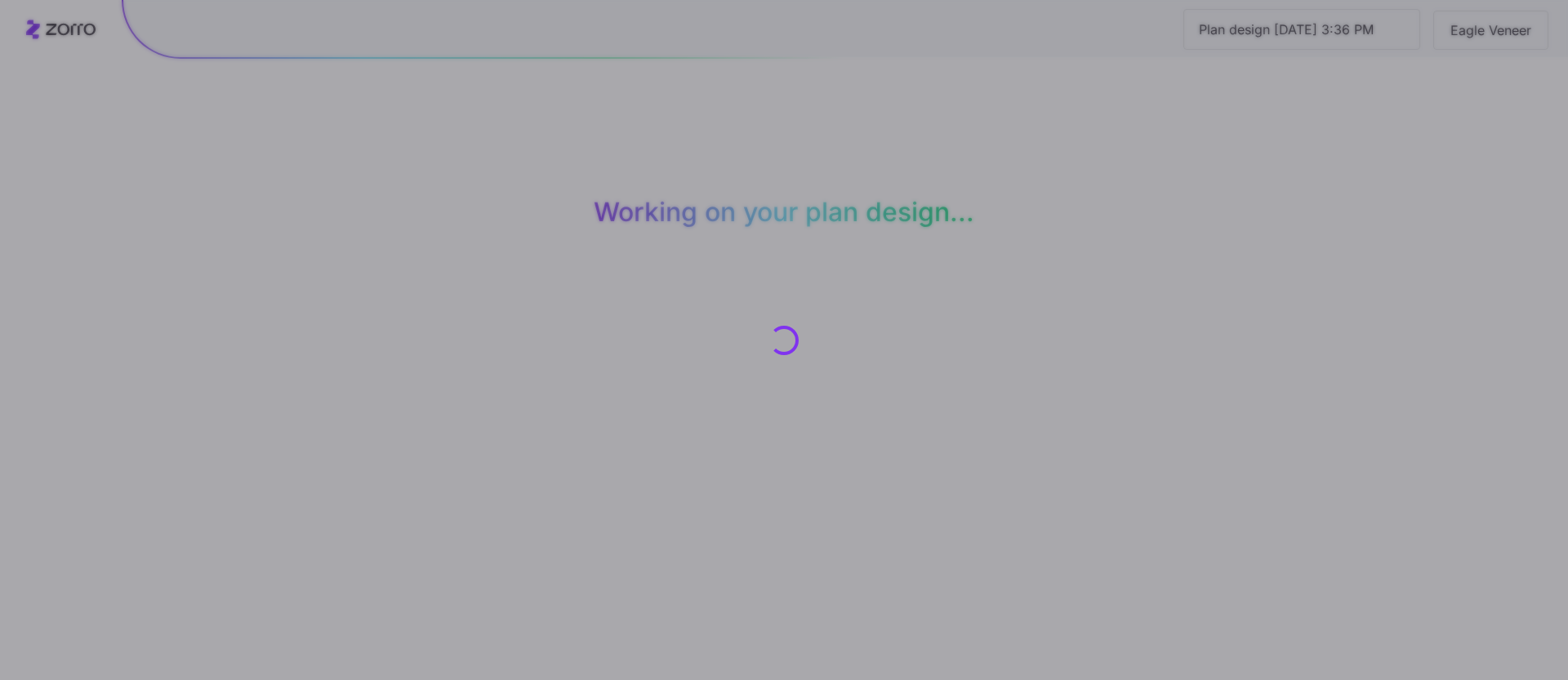
click at [1425, 646] on div at bounding box center [784, 340] width 1568 height 680
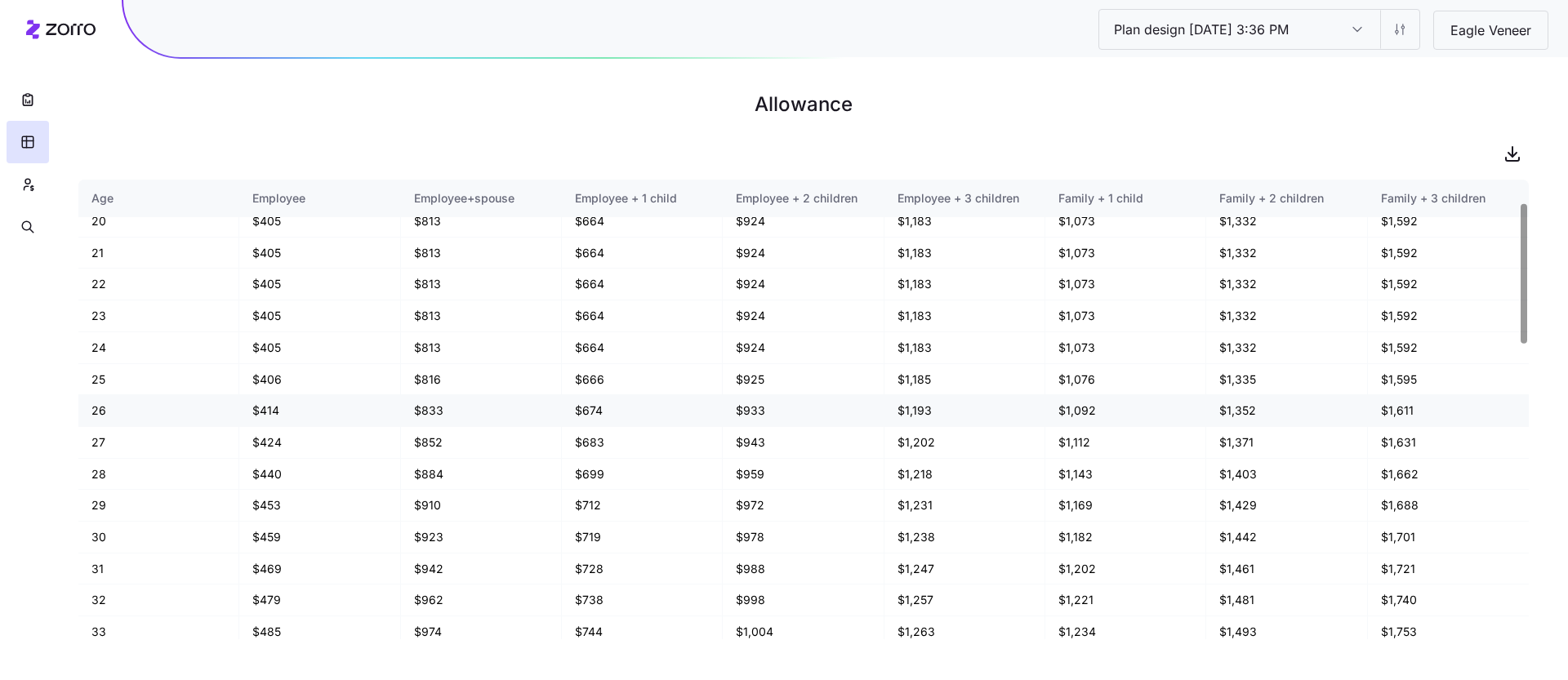
scroll to position [67, 0]
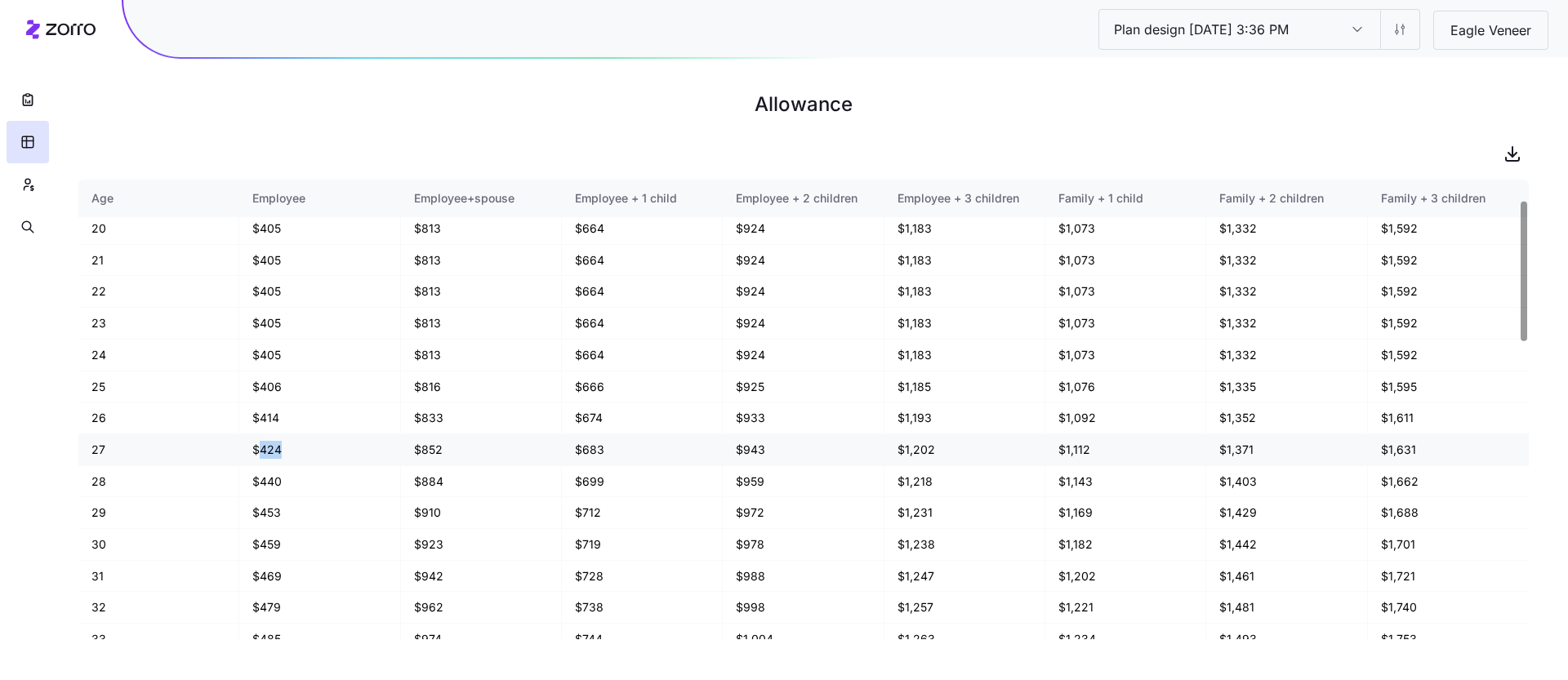
drag, startPoint x: 257, startPoint y: 448, endPoint x: 305, endPoint y: 448, distance: 48.0
click at [305, 448] on td "$424" at bounding box center [320, 450] width 161 height 32
drag, startPoint x: 253, startPoint y: 413, endPoint x: 321, endPoint y: 413, distance: 68.0
click at [318, 413] on td "$414" at bounding box center [320, 418] width 161 height 32
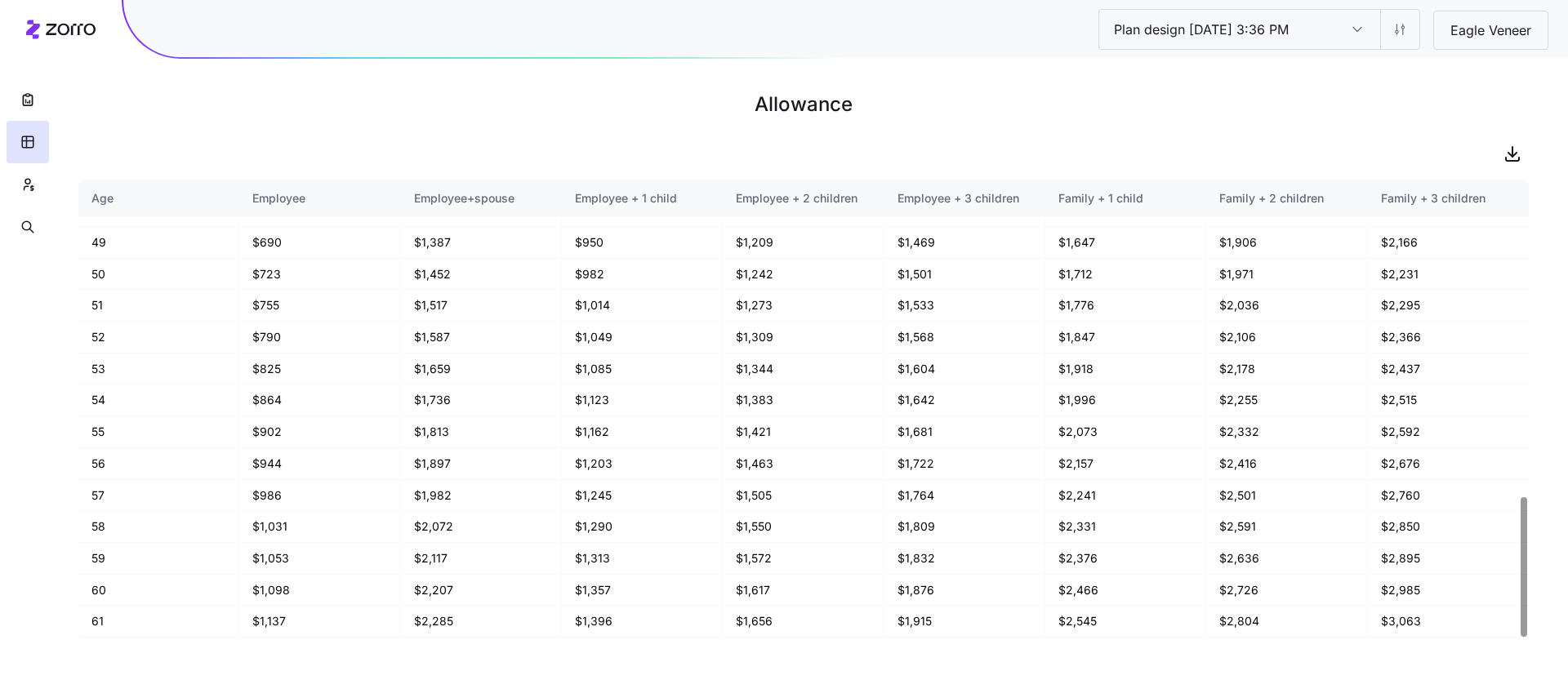
scroll to position [1044, 0]
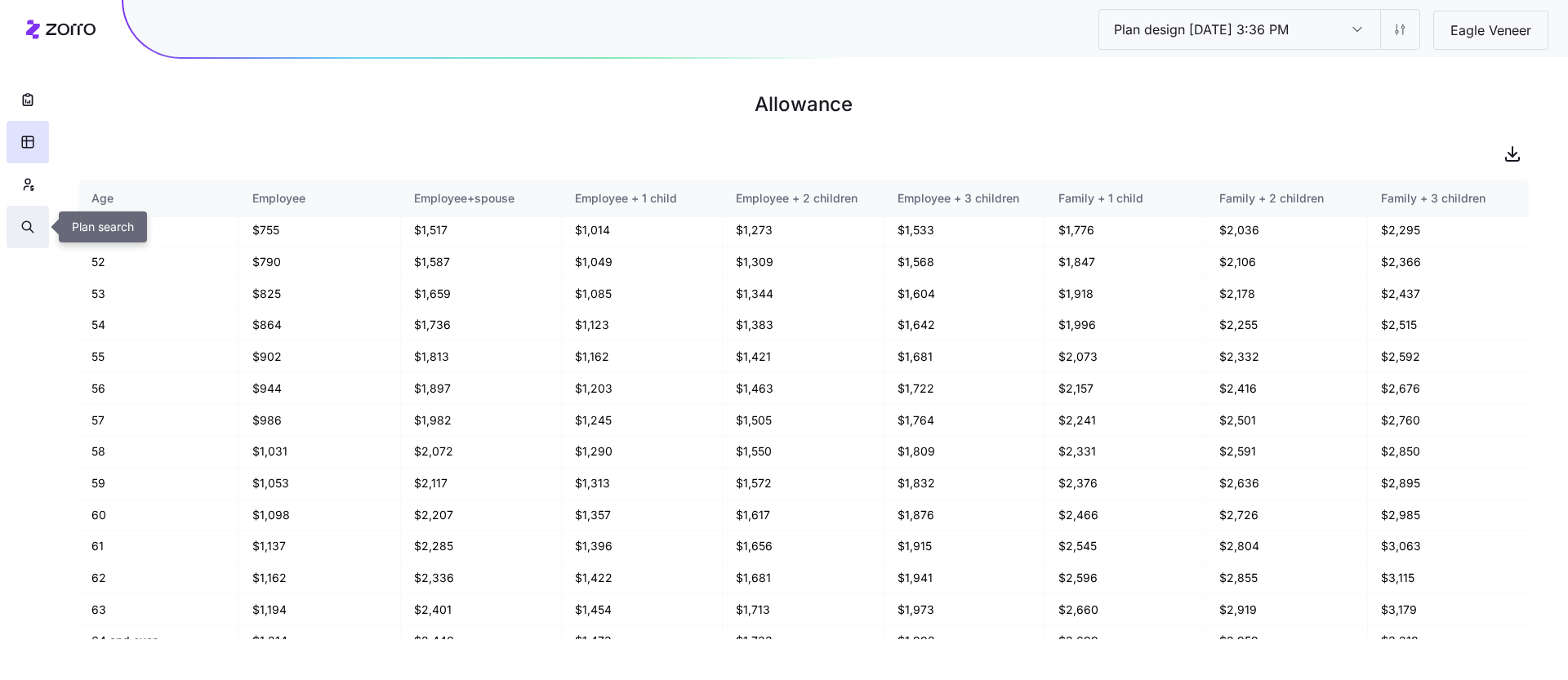
click at [35, 226] on icon "button" at bounding box center [27, 226] width 14 height 16
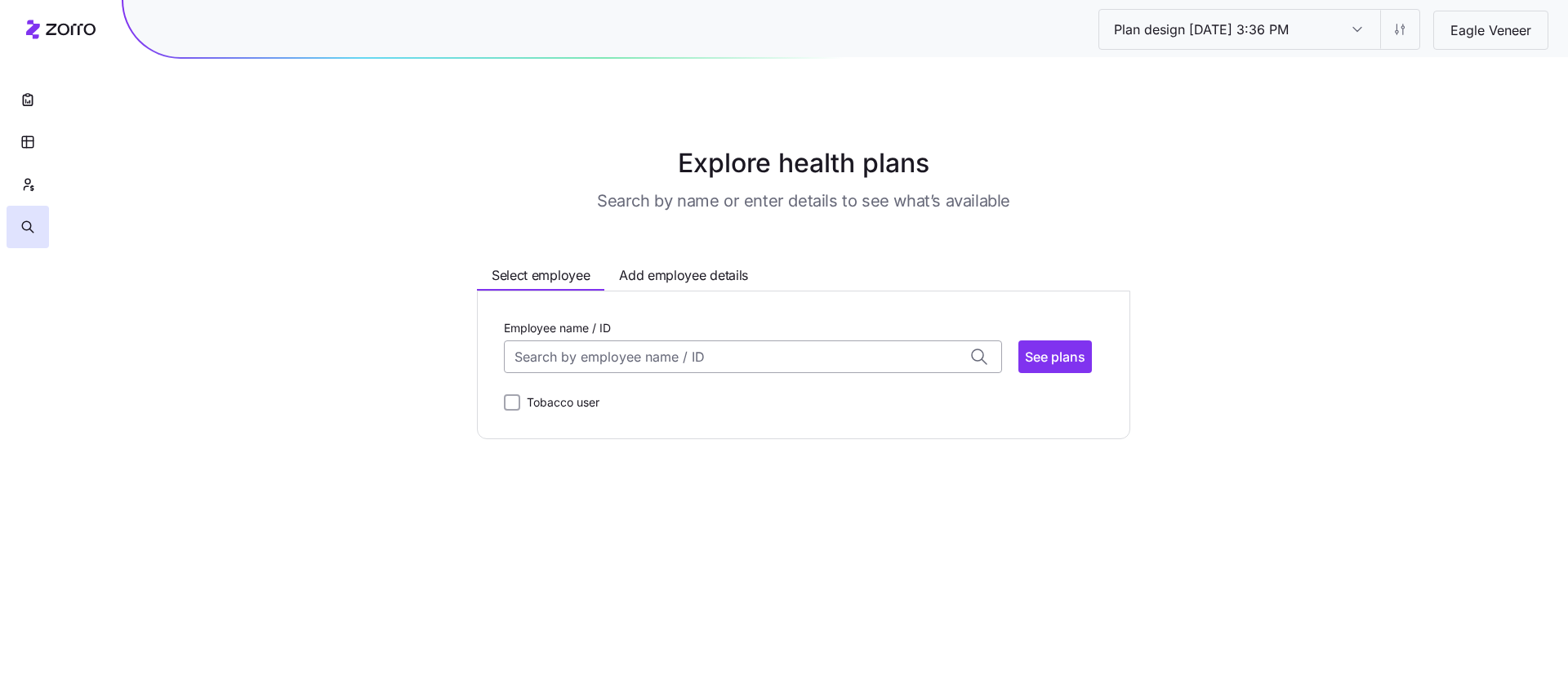
click at [641, 358] on input "Employee name / ID" at bounding box center [752, 356] width 498 height 33
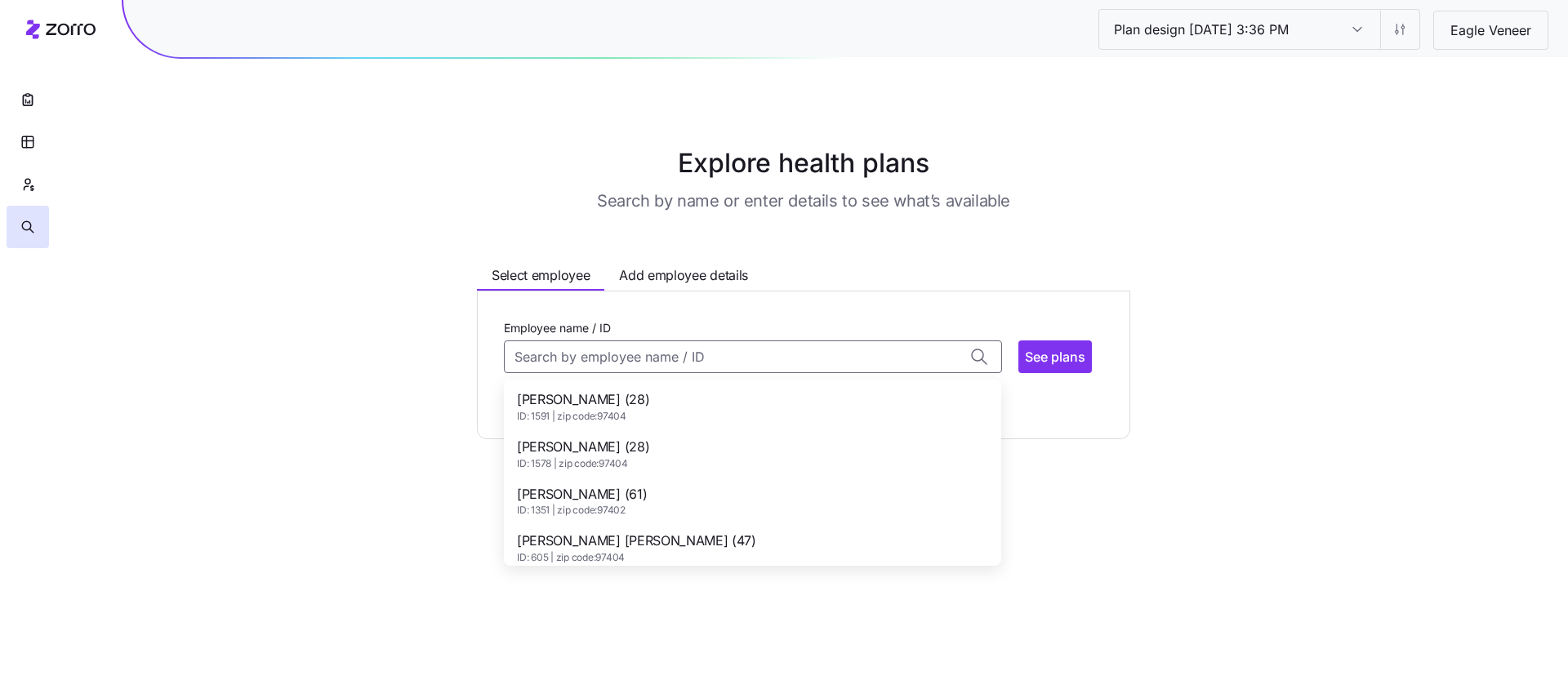
click at [668, 449] on div "[PERSON_NAME] (28) ID: 1578 | zip code: 97404" at bounding box center [752, 454] width 491 height 47
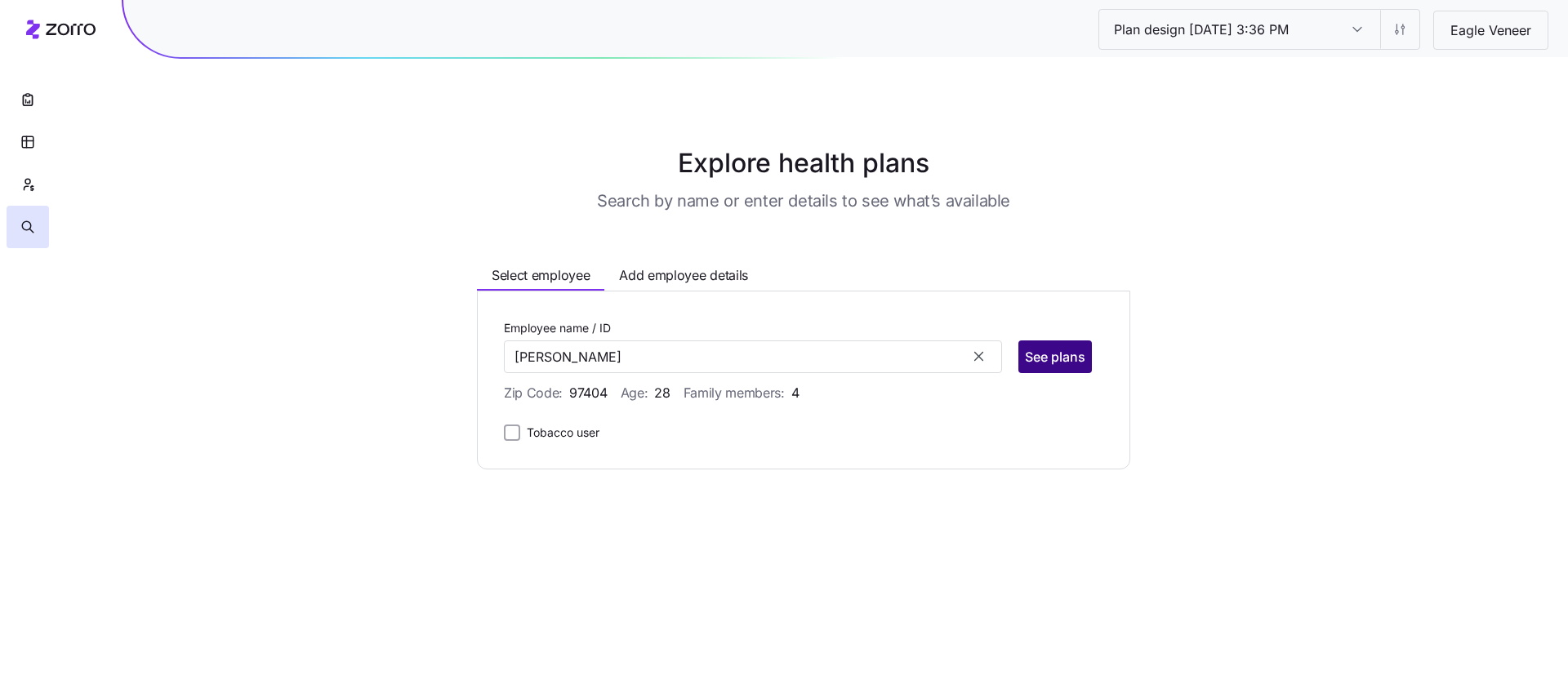
click at [1050, 356] on span "See plans" at bounding box center [1055, 356] width 60 height 19
type input "[PERSON_NAME] (ID: 1578)"
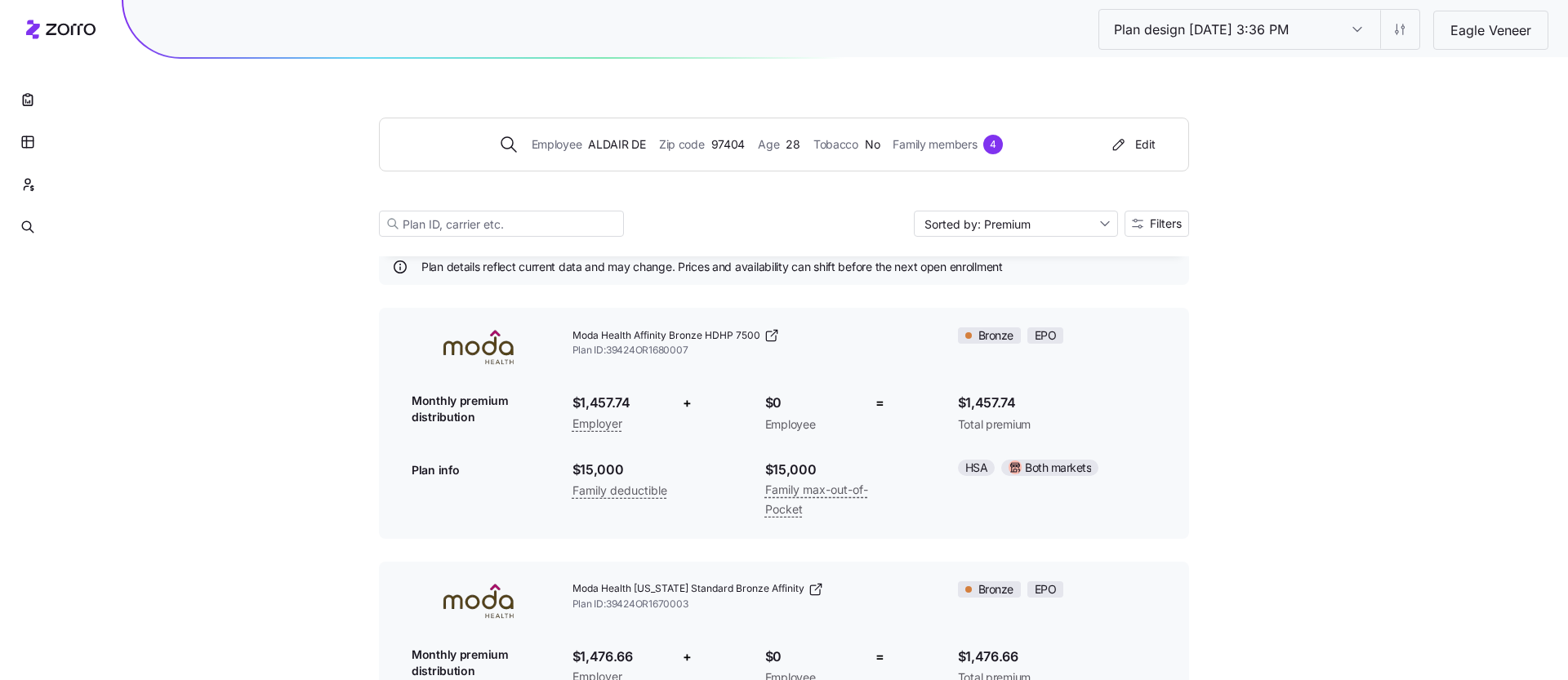
scroll to position [54, 0]
click at [1161, 220] on span "Filters" at bounding box center [1166, 224] width 32 height 12
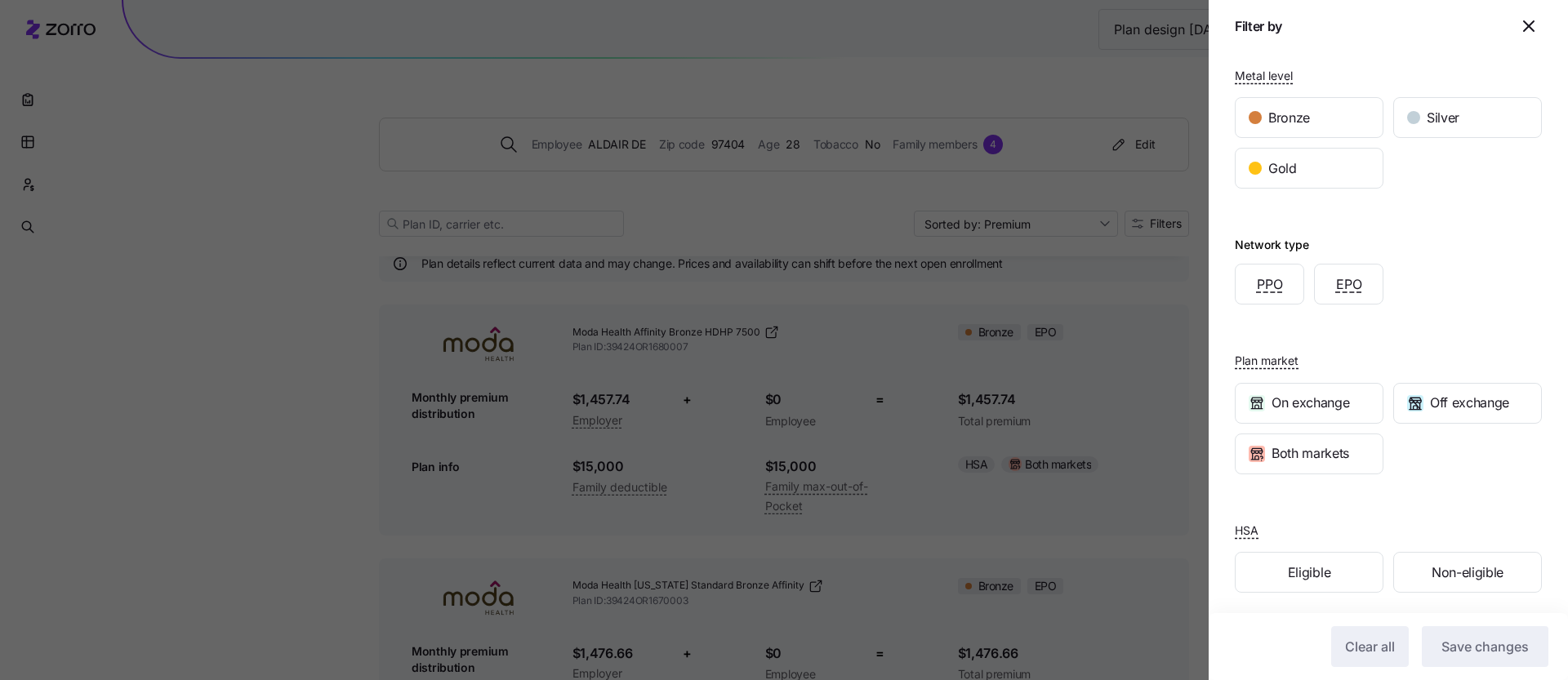
scroll to position [220, 0]
click at [1434, 119] on span "Silver" at bounding box center [1443, 115] width 33 height 20
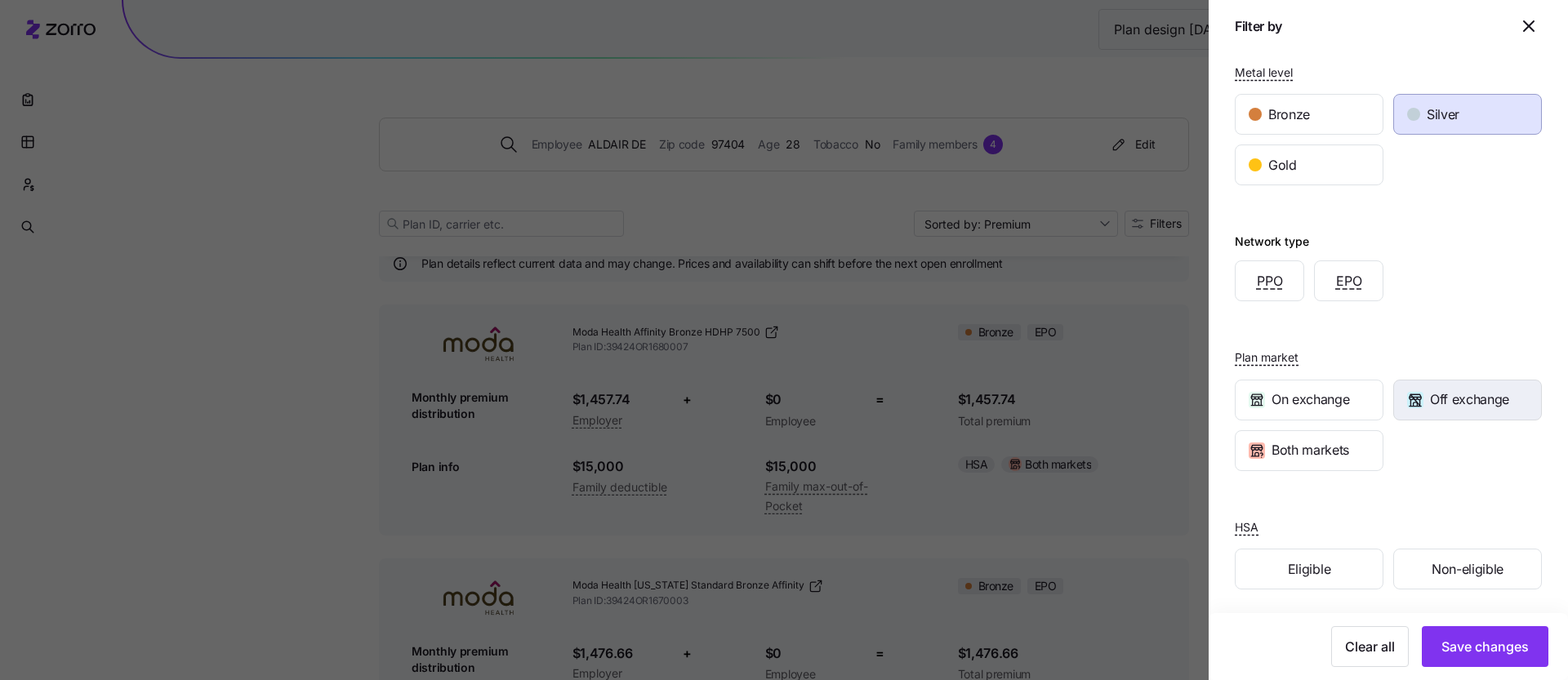
click at [1455, 400] on span "Off exchange" at bounding box center [1470, 400] width 79 height 20
click at [1479, 650] on span "Save changes" at bounding box center [1484, 646] width 87 height 19
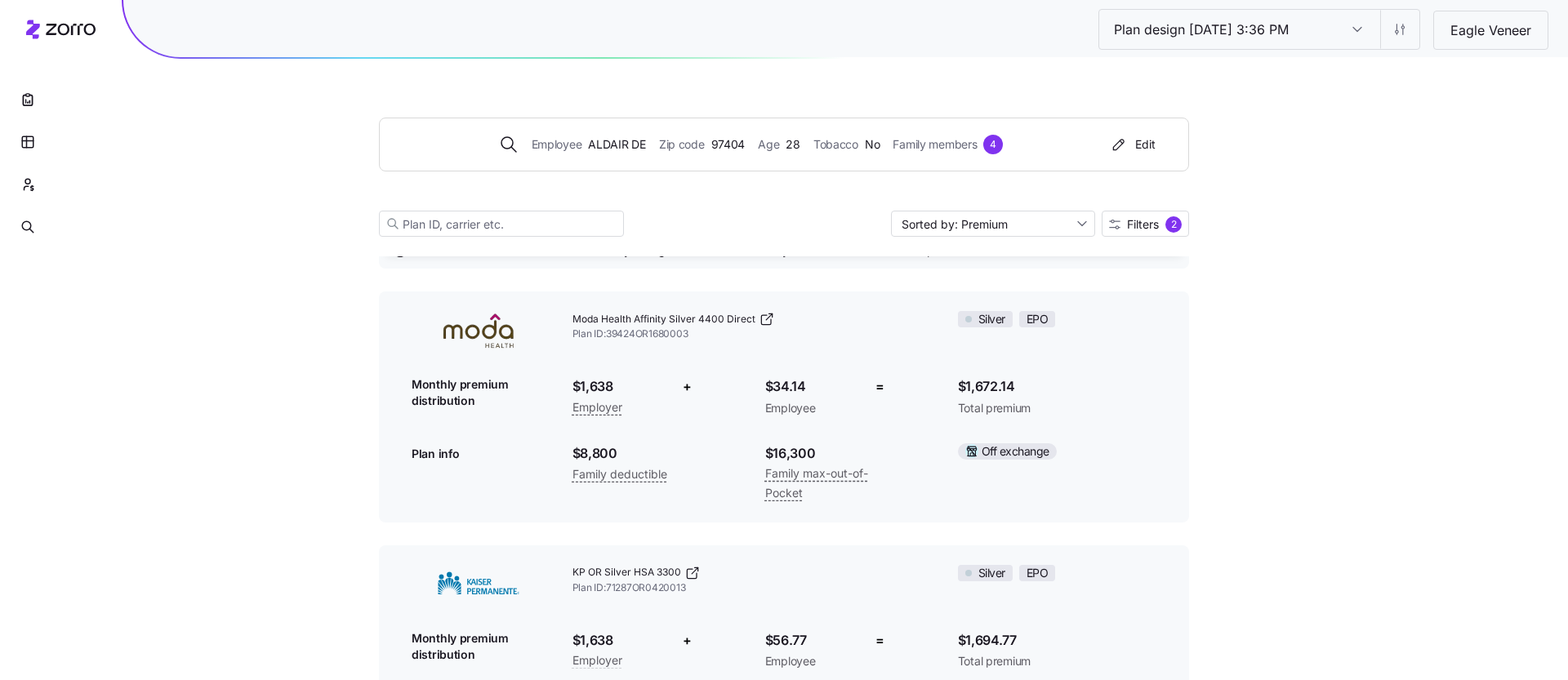
scroll to position [50, 0]
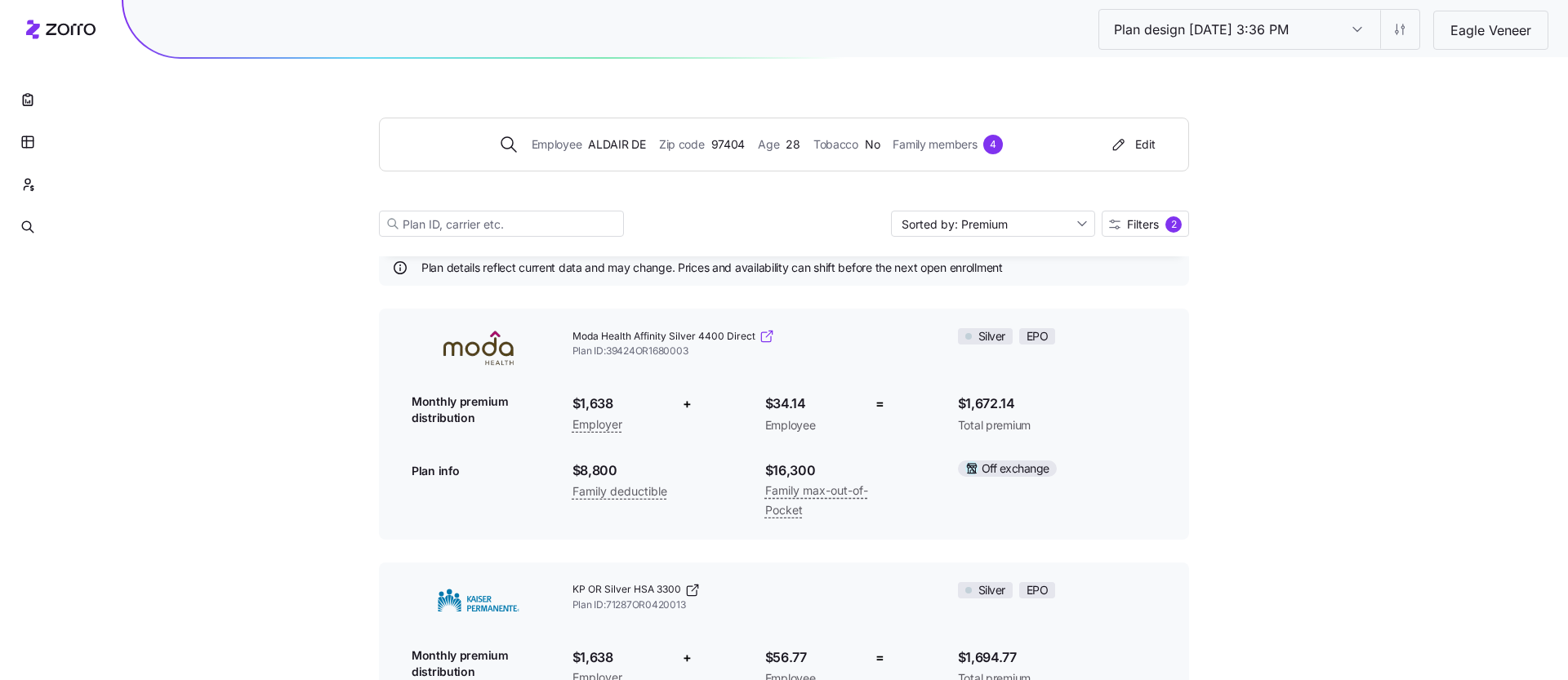
click at [766, 336] on icon at bounding box center [767, 335] width 16 height 16
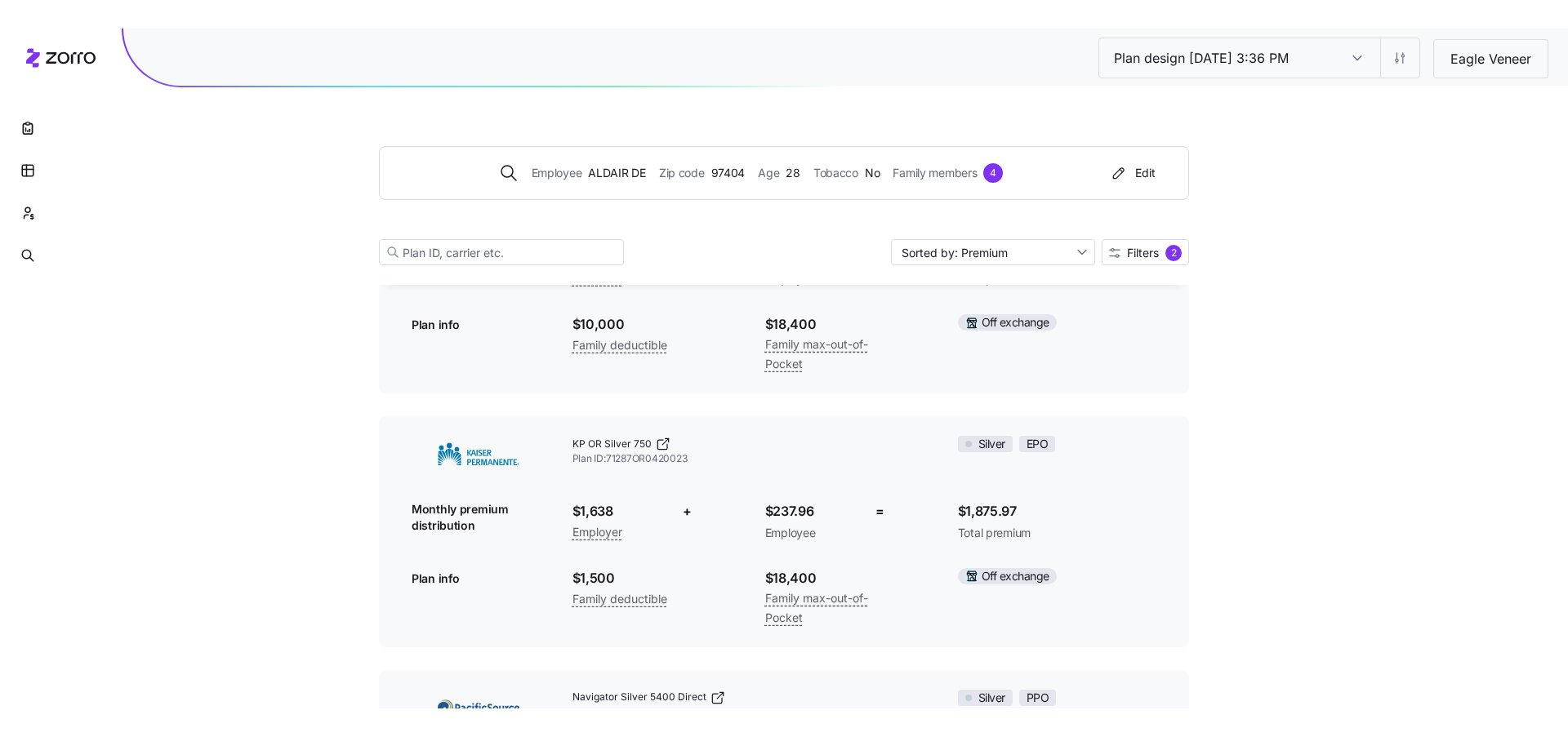
scroll to position [2529, 0]
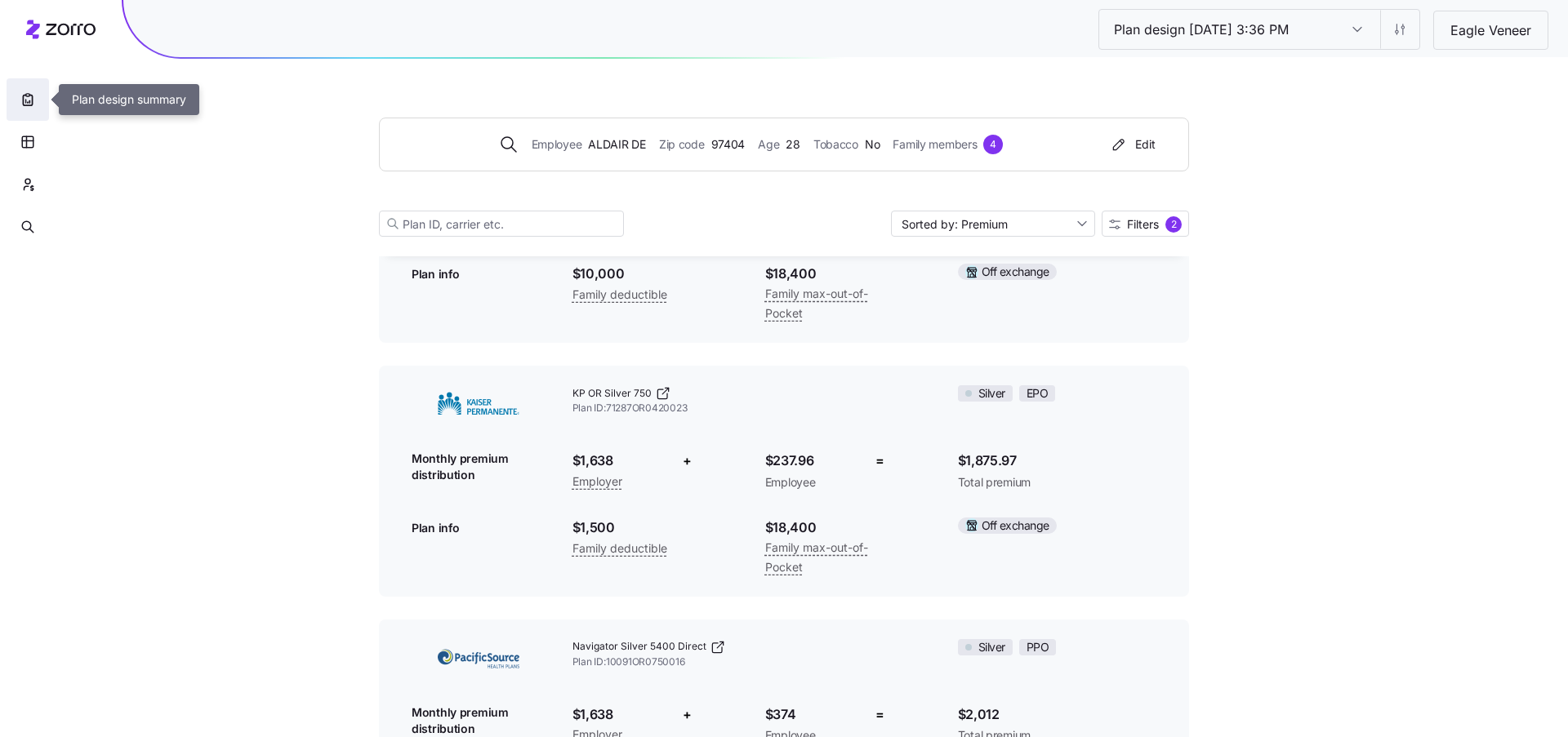
click at [26, 100] on icon "button" at bounding box center [27, 99] width 16 height 16
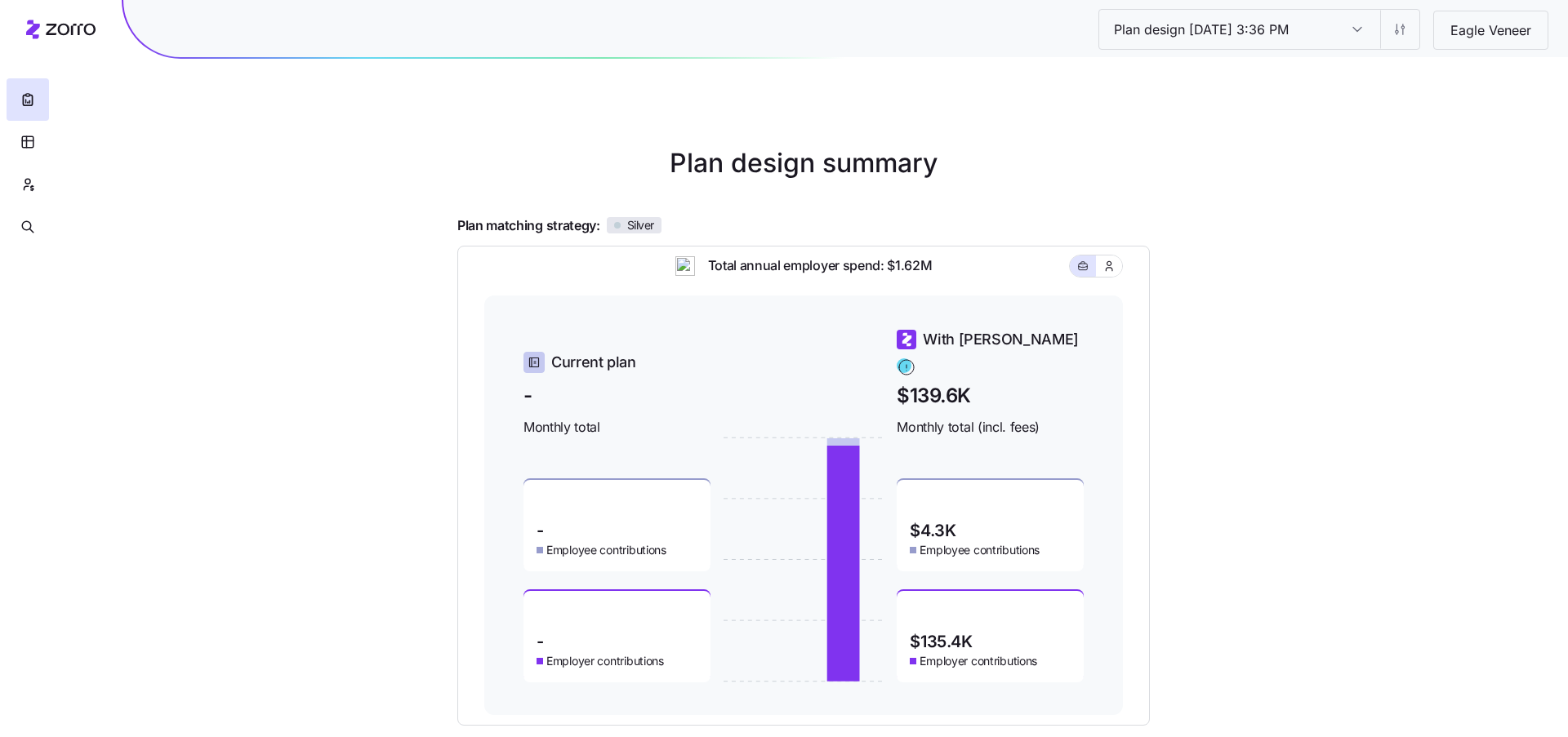
click at [1353, 41] on input "Plan design [DATE] 3:36 PM" at bounding box center [1358, 30] width 46 height 39
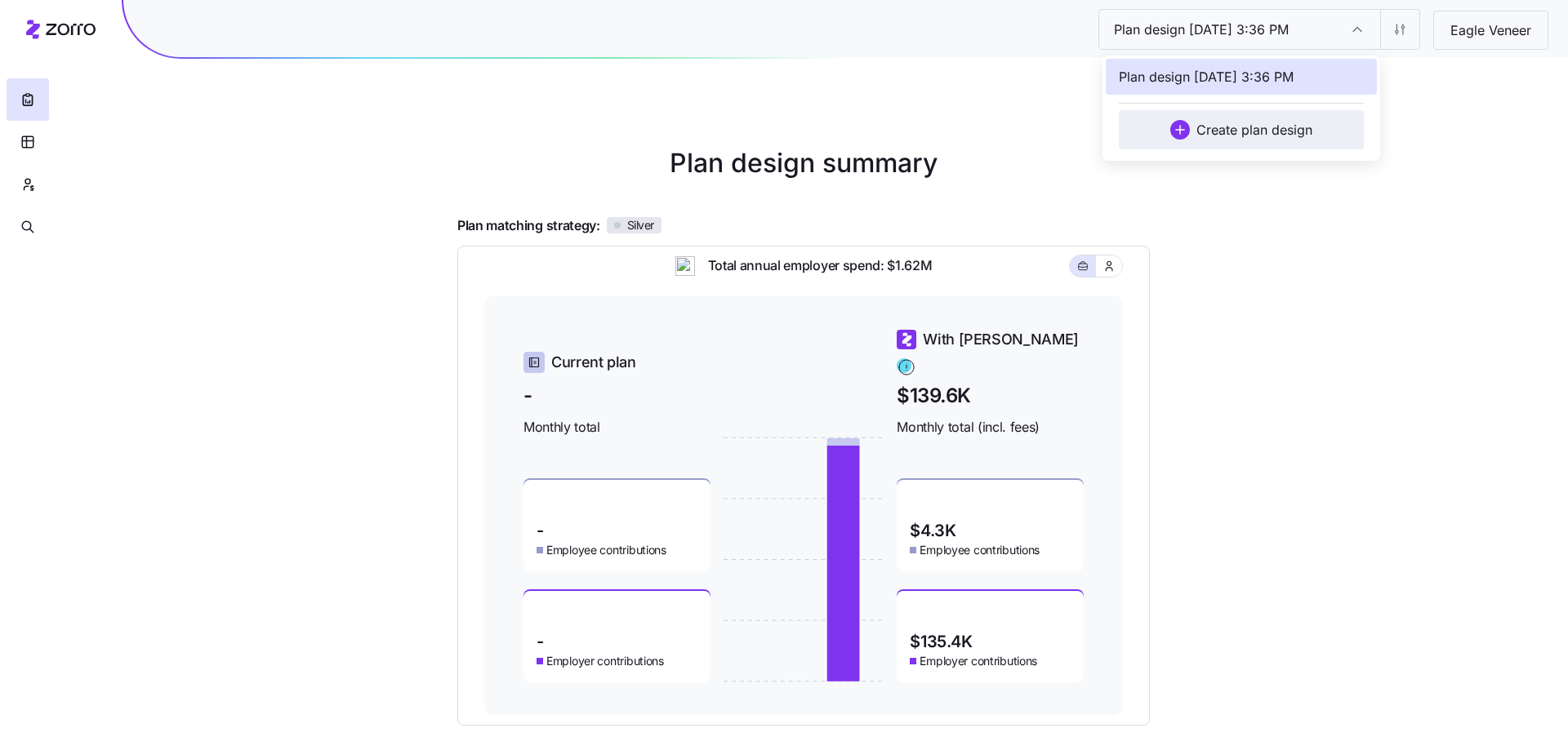
click at [1309, 133] on span "Create plan design" at bounding box center [1254, 129] width 116 height 19
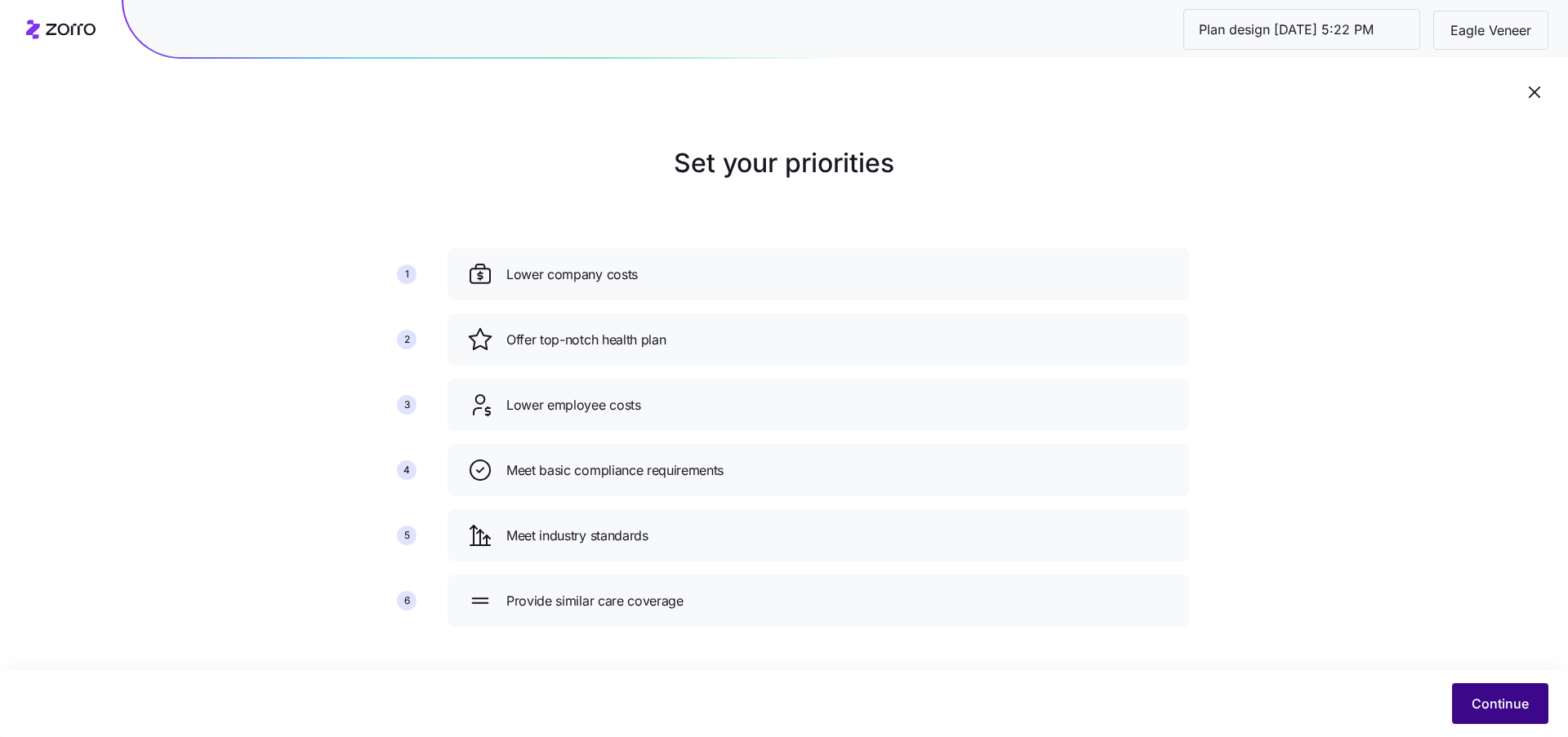
click at [1496, 707] on span "Continue" at bounding box center [1500, 703] width 57 height 19
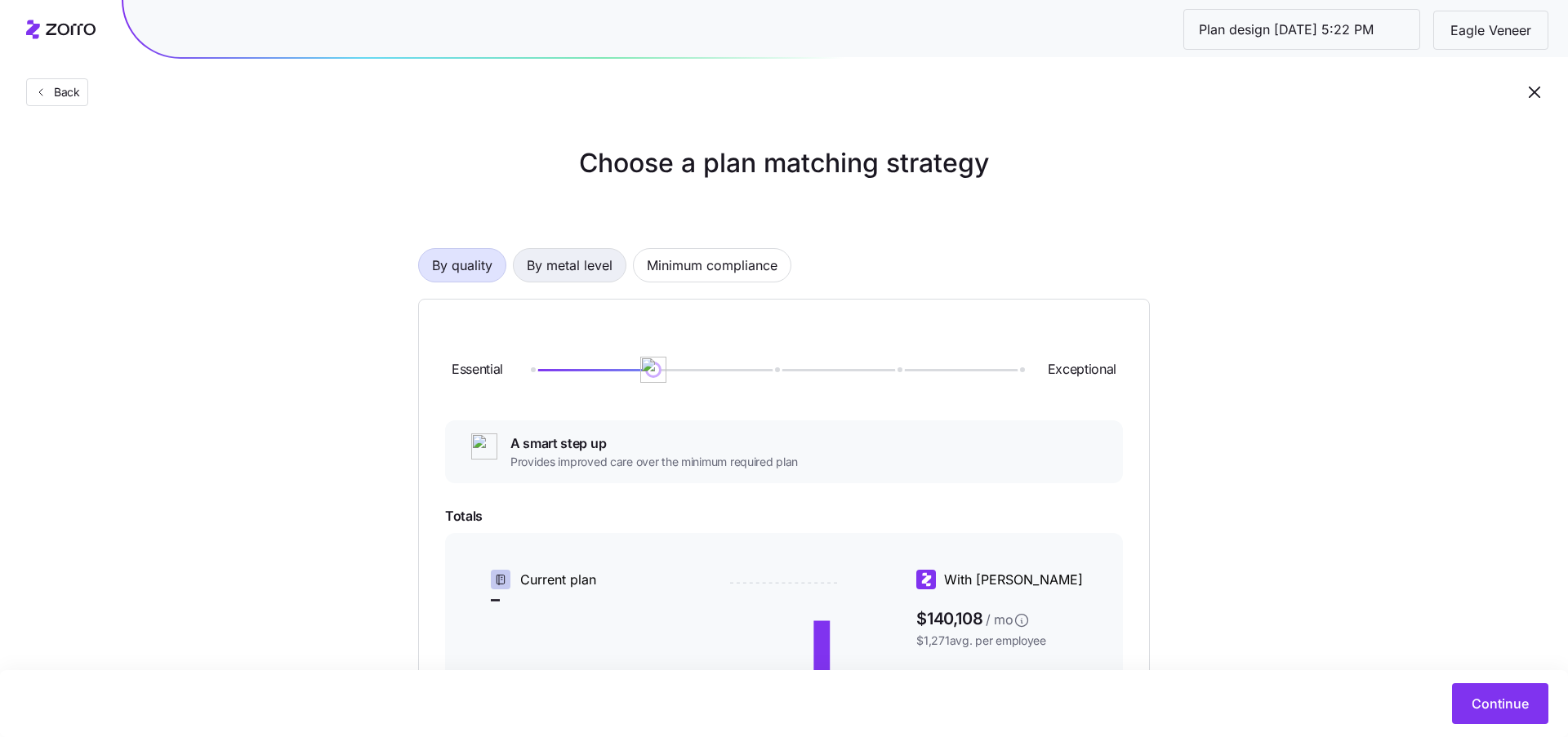
click at [571, 260] on span "By metal level" at bounding box center [569, 265] width 85 height 33
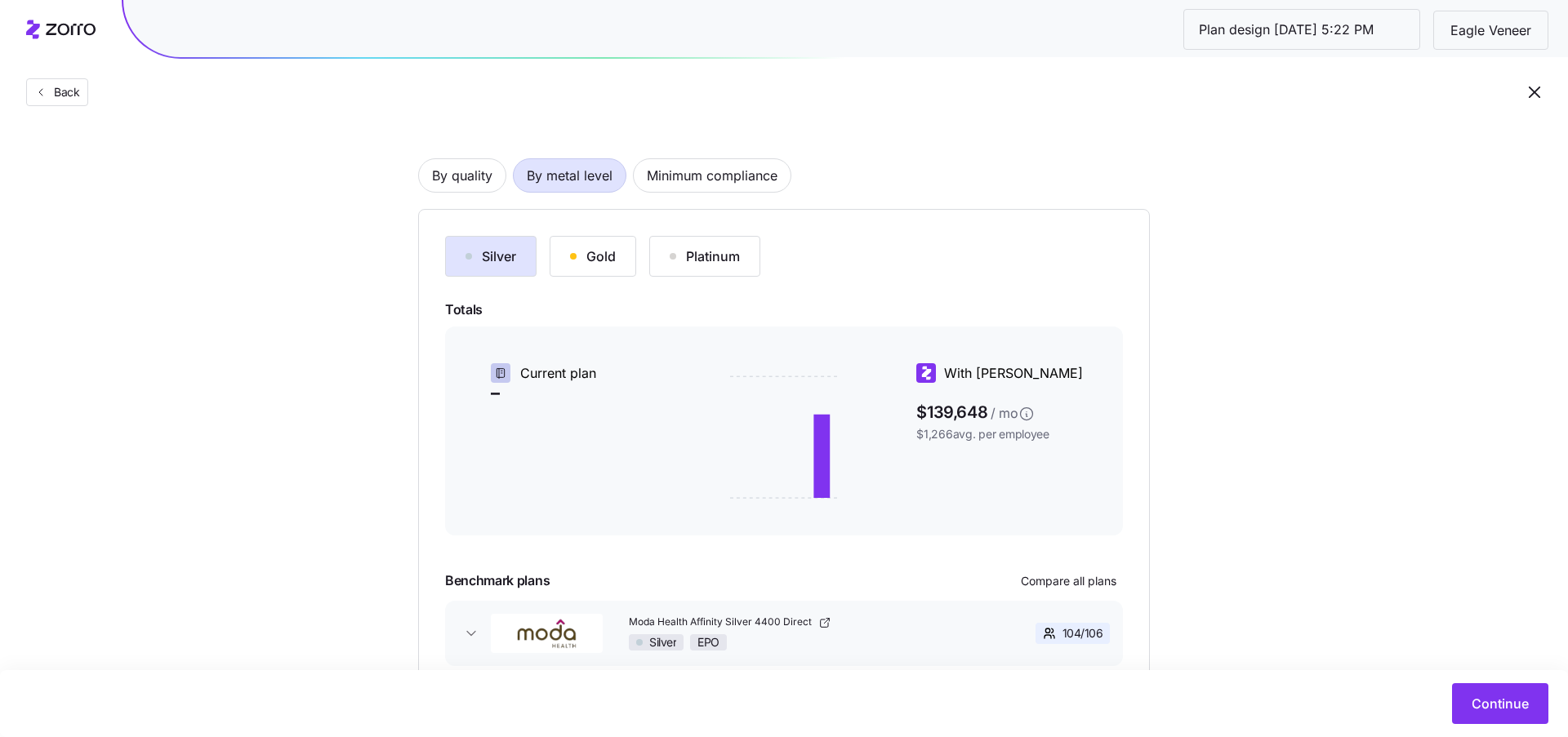
scroll to position [182, 0]
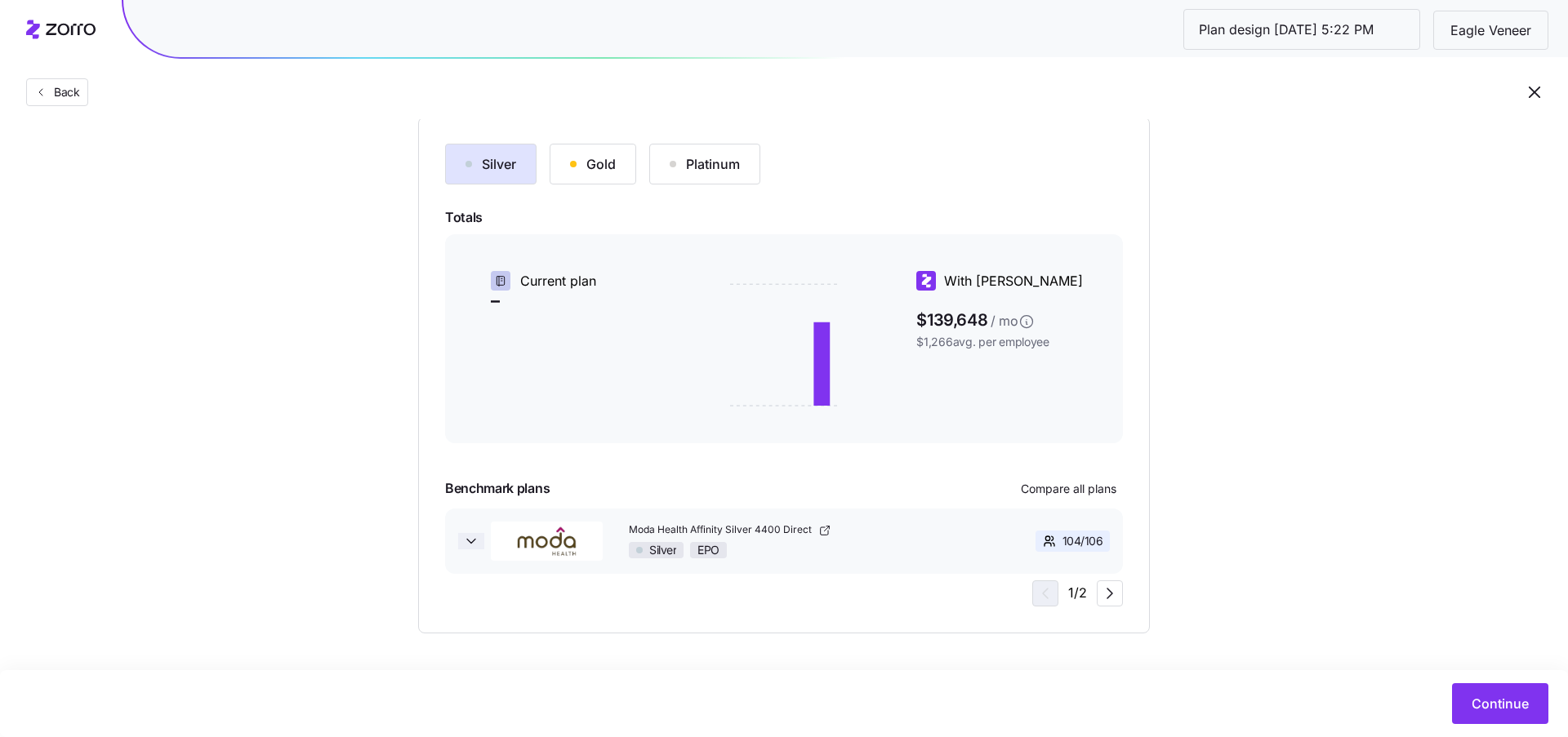
click at [466, 543] on icon "button" at bounding box center [471, 541] width 16 height 16
click at [467, 543] on icon "button" at bounding box center [471, 541] width 16 height 16
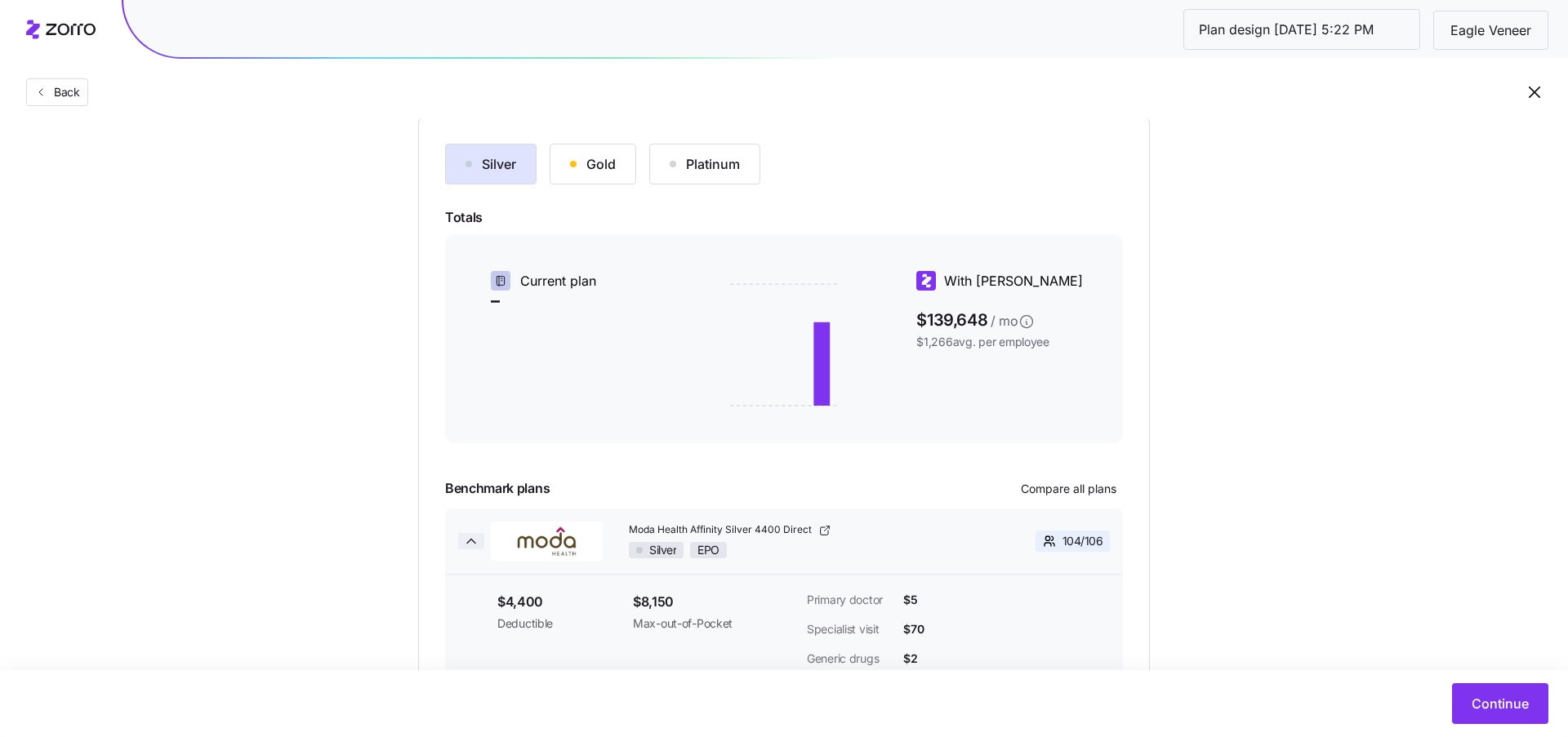
click at [467, 543] on icon "button" at bounding box center [472, 541] width 8 height 4
